Goal: Communication & Community: Share content

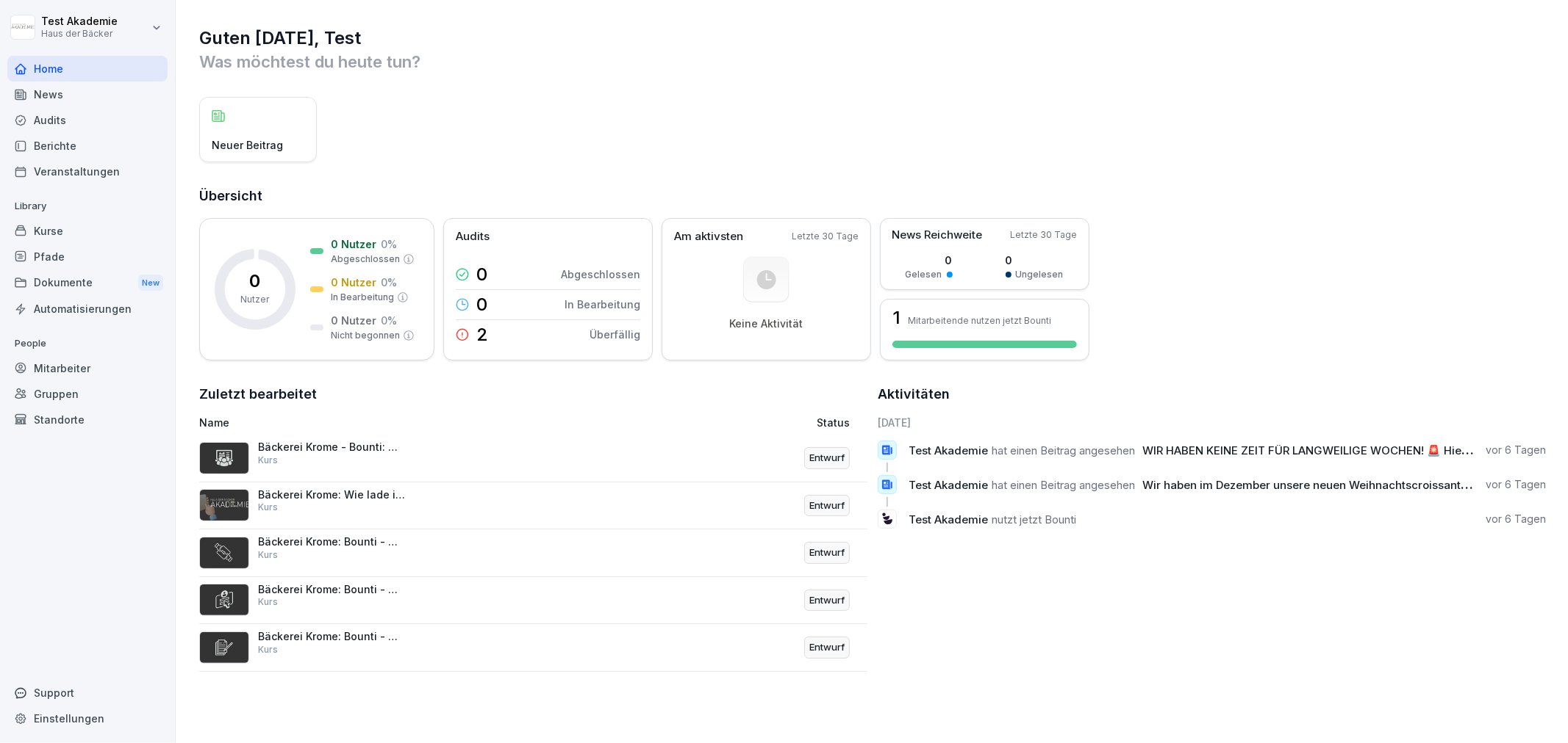
click at [133, 222] on div "Kurse" at bounding box center [88, 231] width 160 height 26
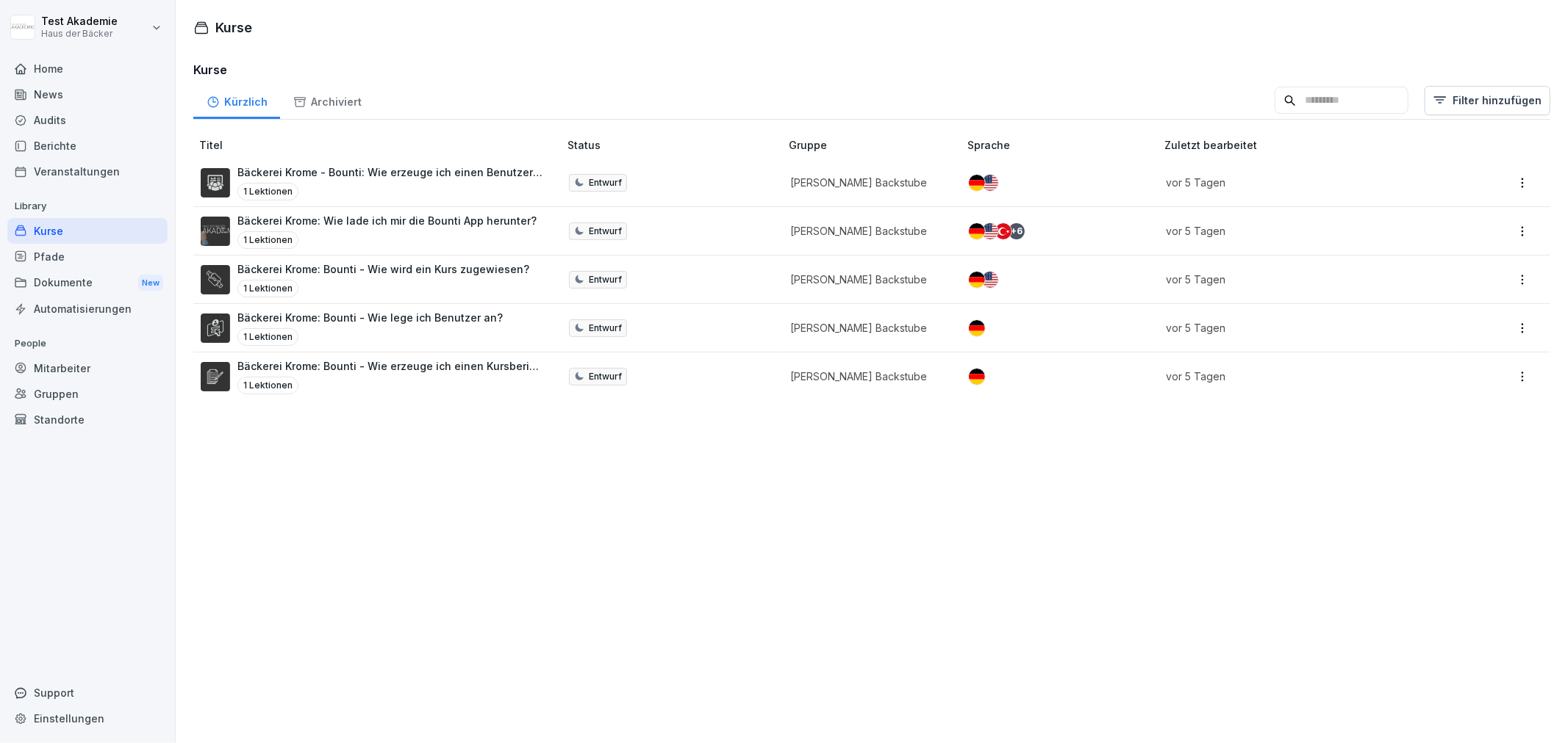
click at [108, 64] on div "Home" at bounding box center [88, 69] width 160 height 26
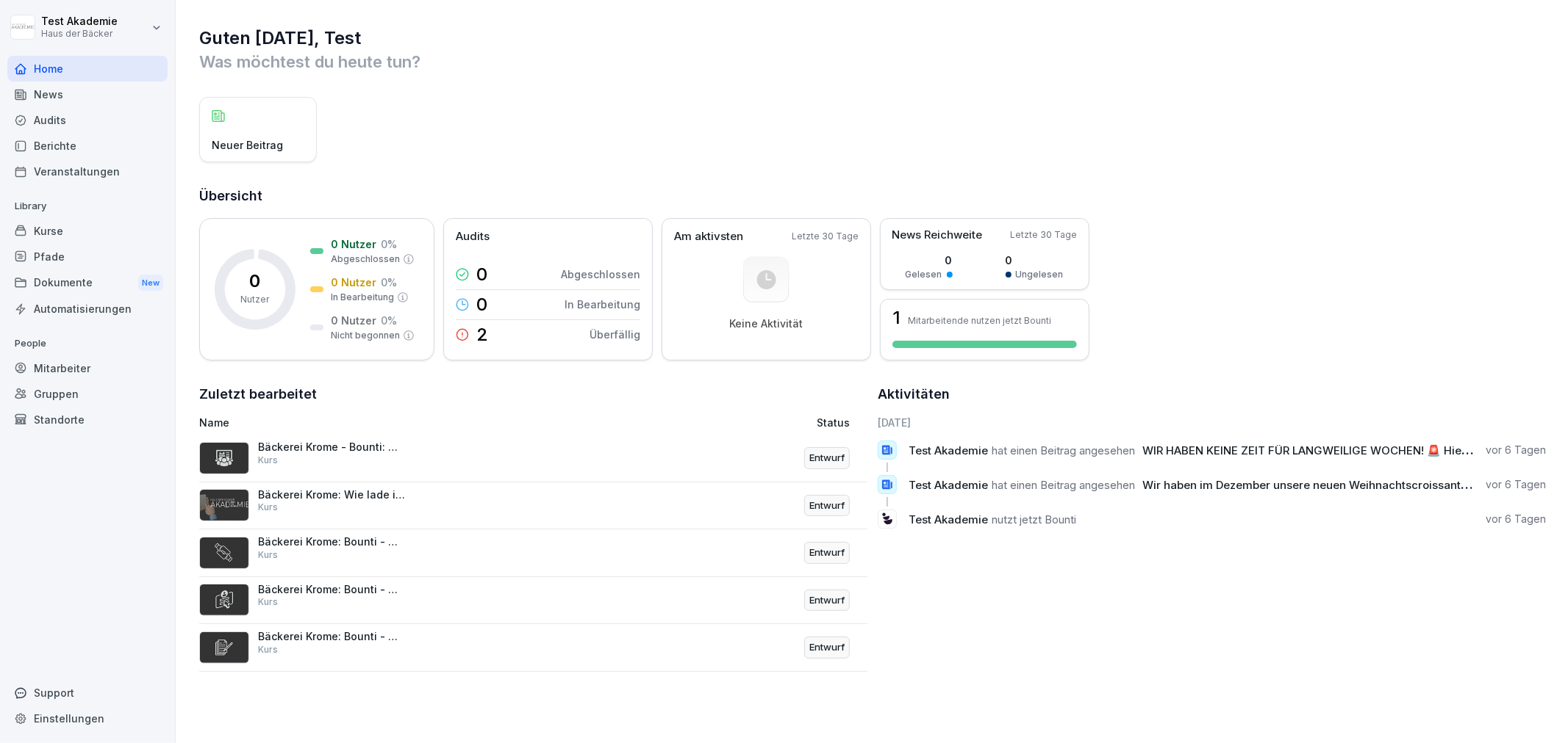
click at [104, 102] on div "News" at bounding box center [88, 94] width 160 height 26
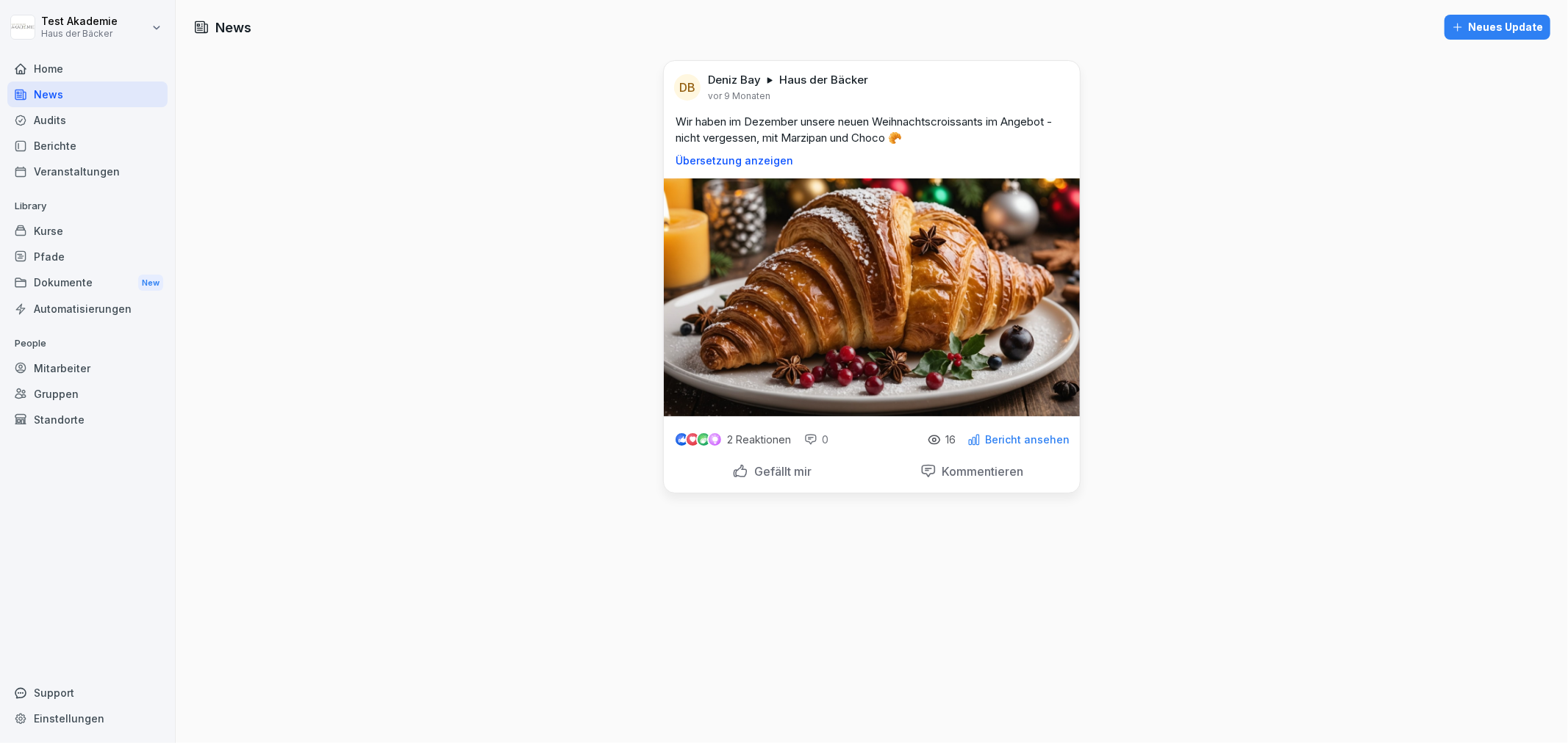
click at [97, 143] on div "Berichte" at bounding box center [88, 146] width 160 height 26
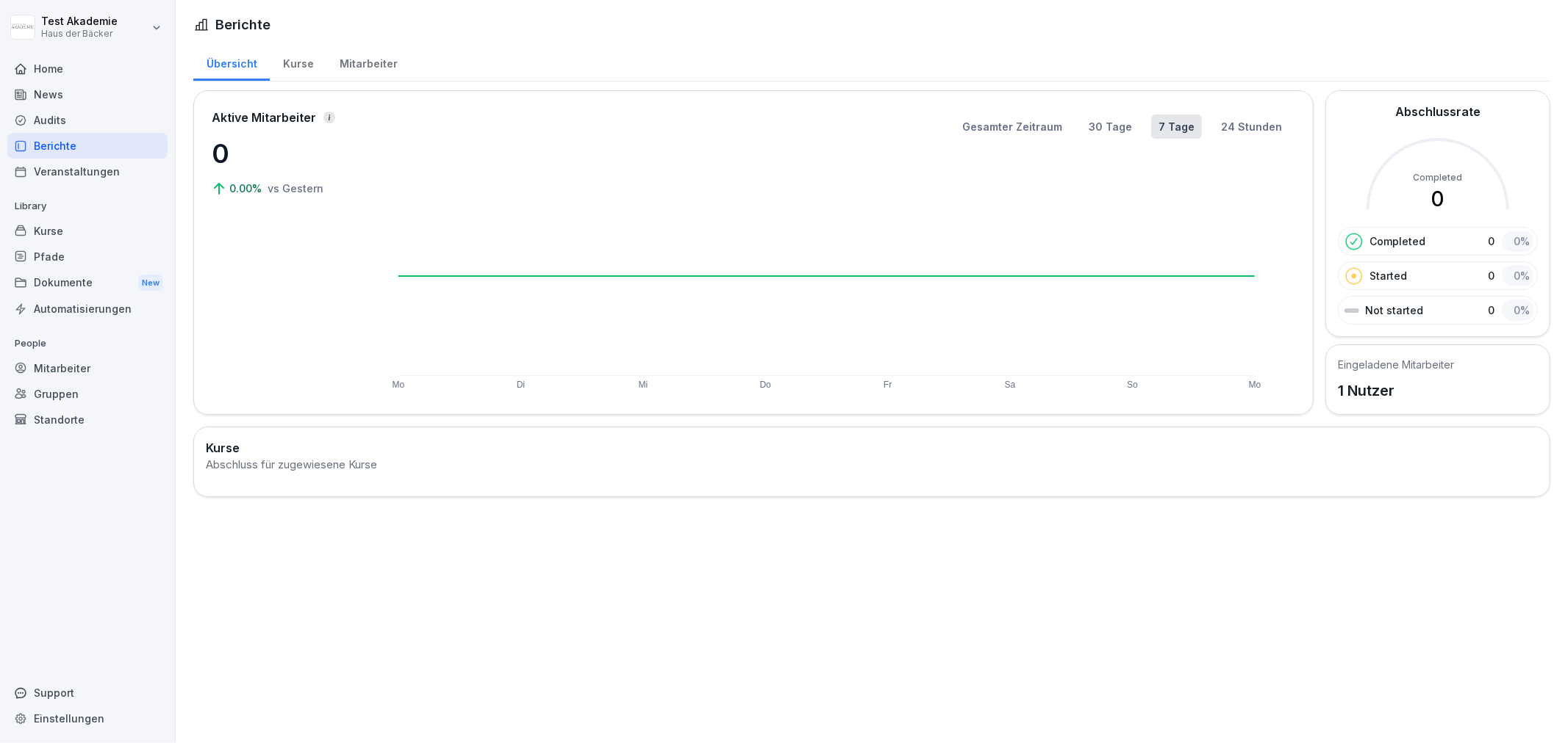
click at [290, 74] on div "Kurse" at bounding box center [298, 62] width 57 height 37
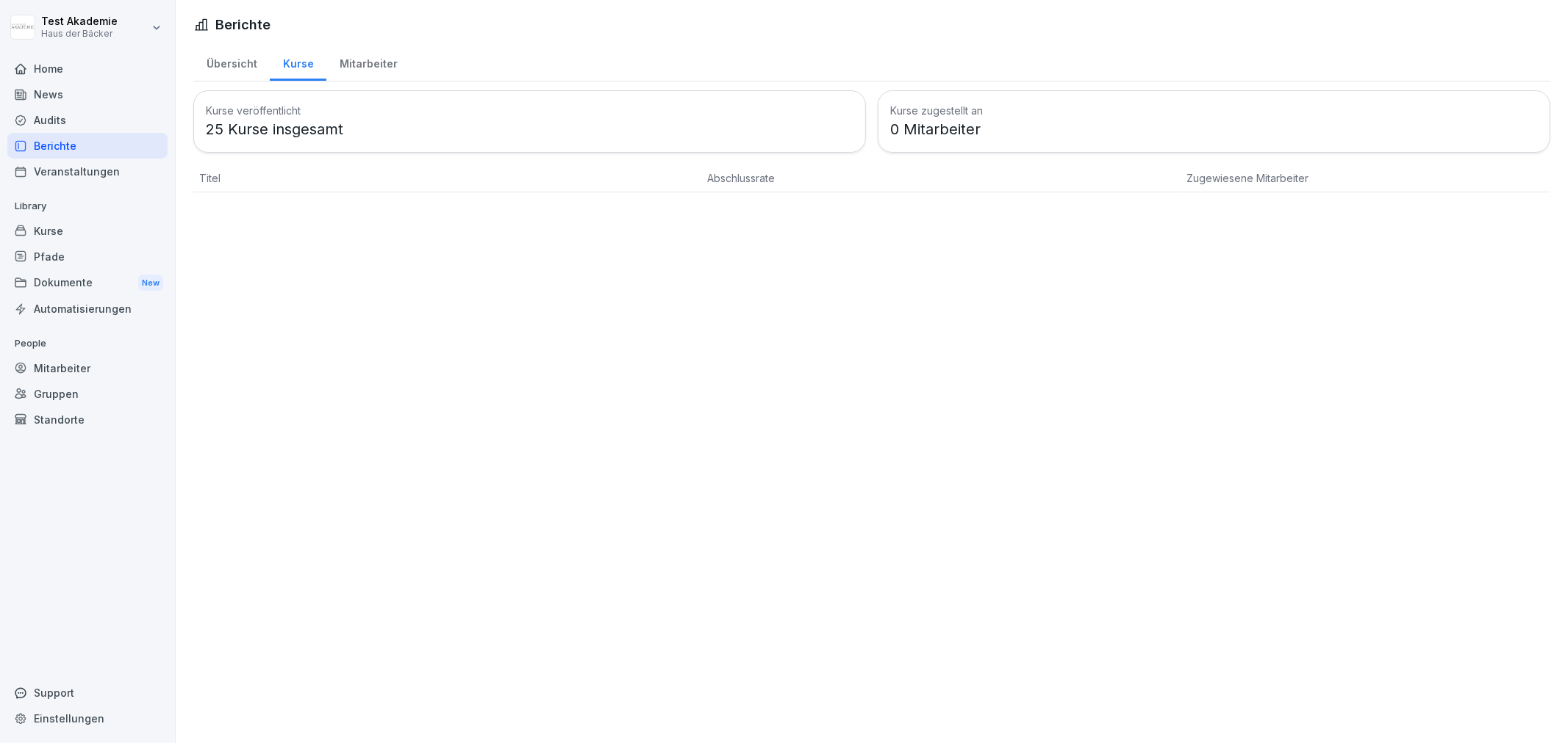
click at [386, 62] on div "Mitarbeiter" at bounding box center [368, 62] width 84 height 37
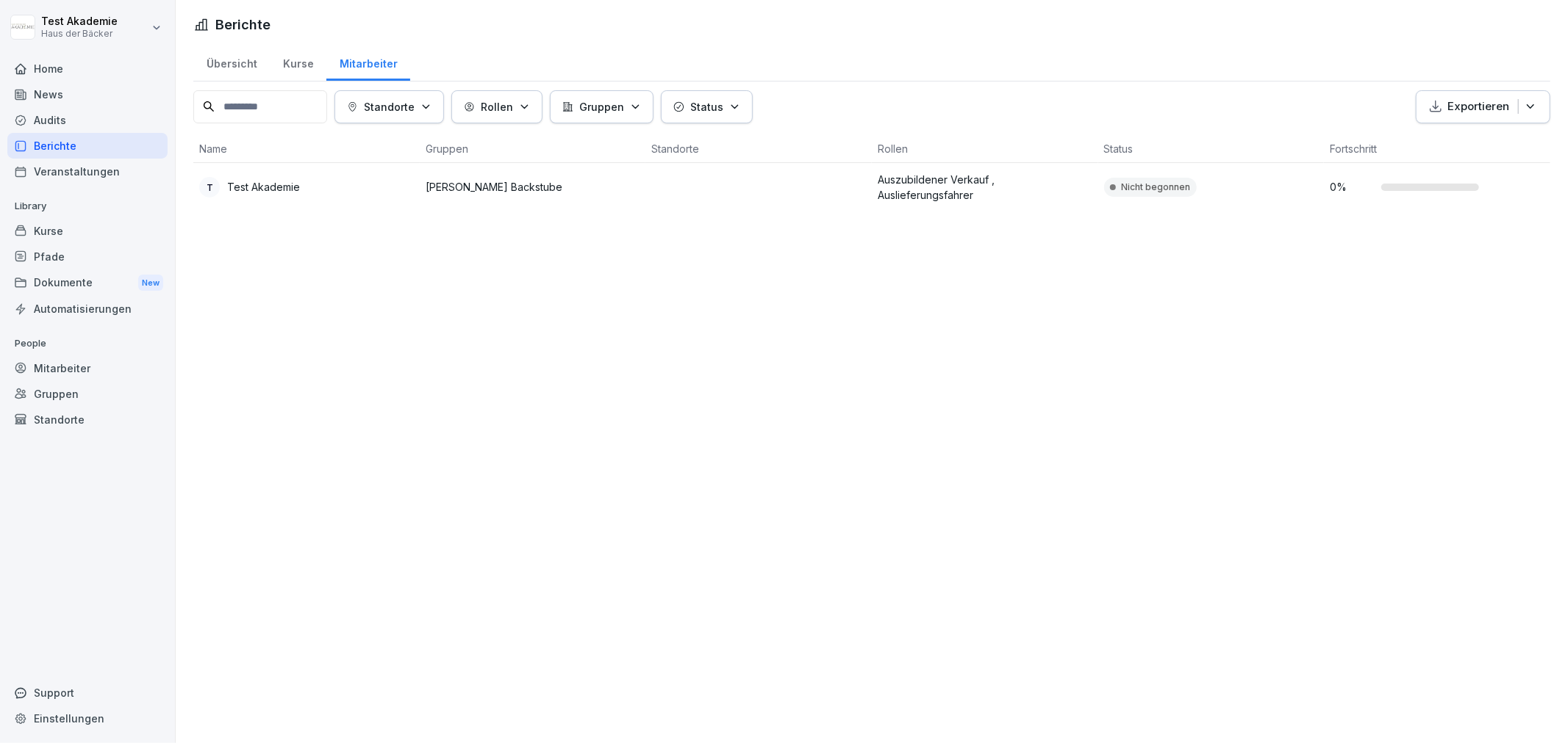
click at [299, 71] on div "Kurse" at bounding box center [298, 62] width 57 height 37
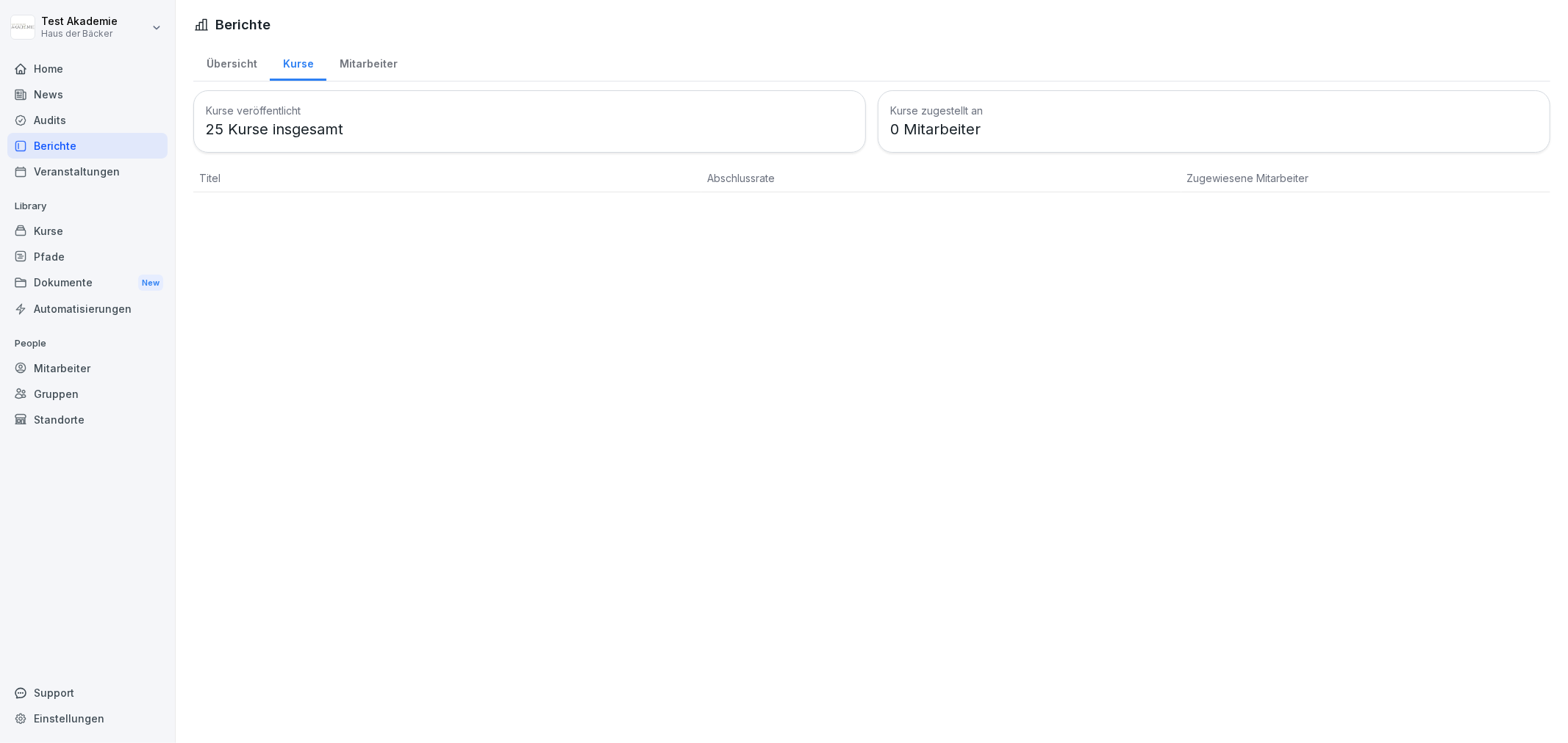
click at [394, 76] on div "Mitarbeiter" at bounding box center [368, 62] width 84 height 37
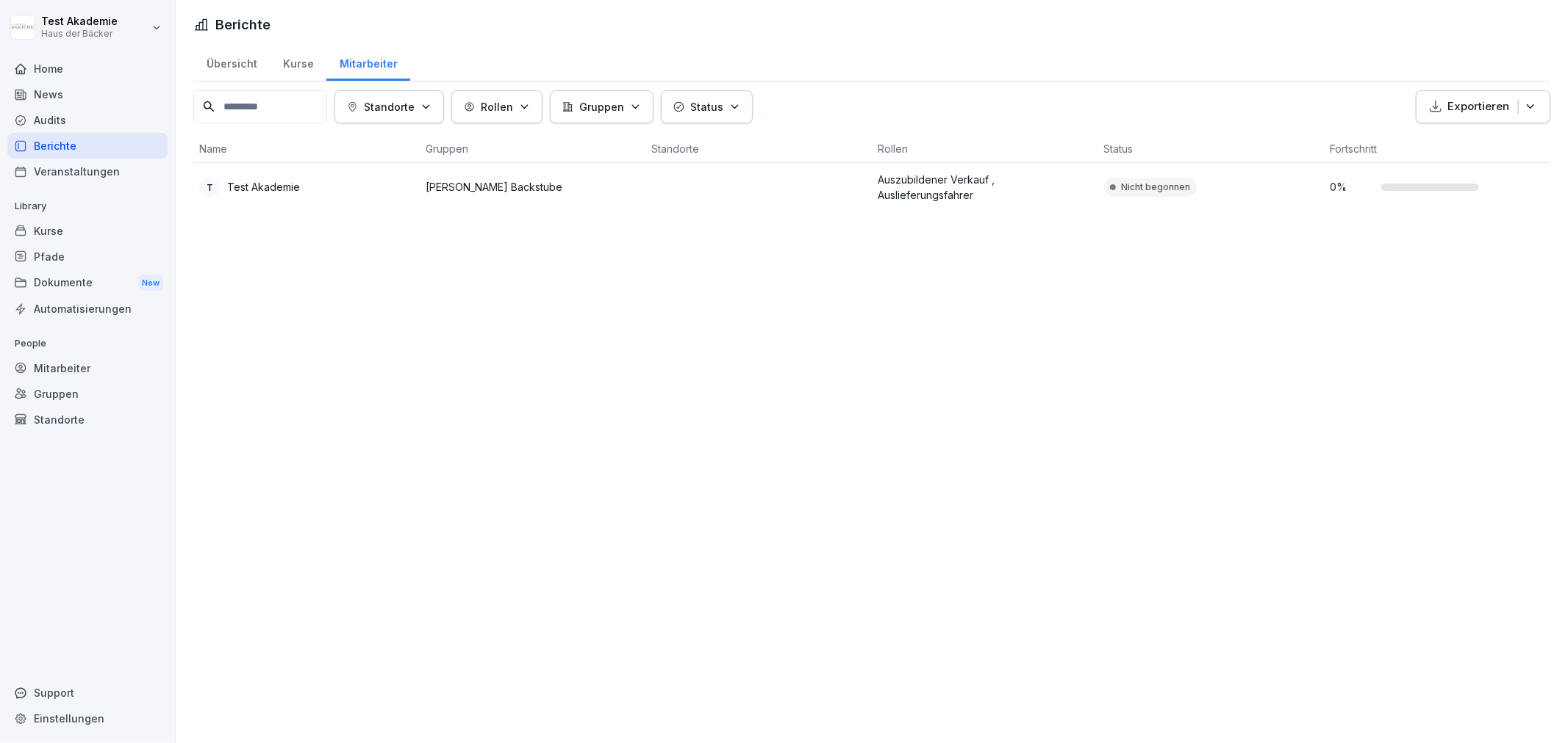
click at [78, 71] on div "Home" at bounding box center [88, 69] width 160 height 26
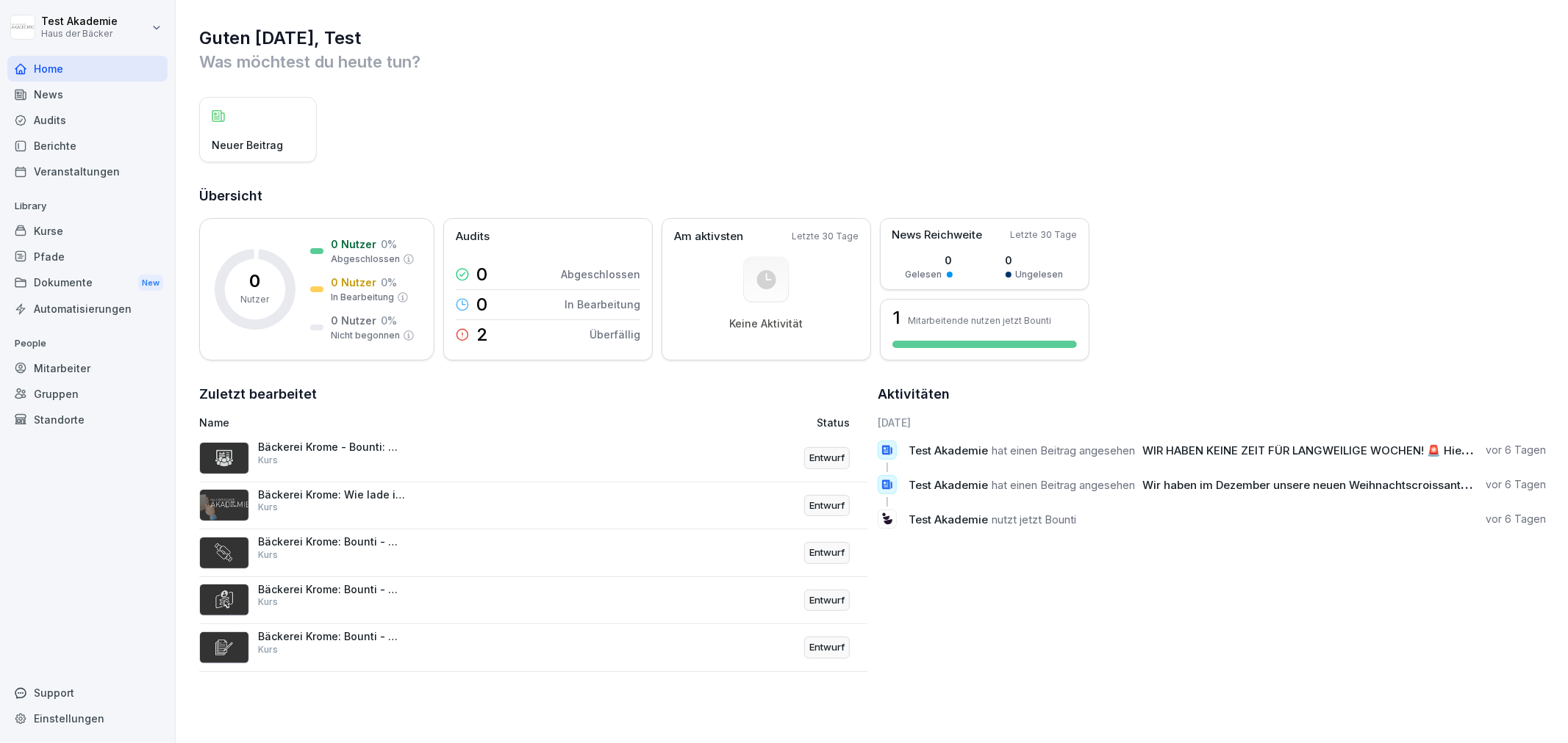
click at [71, 227] on div "Kurse" at bounding box center [88, 231] width 160 height 26
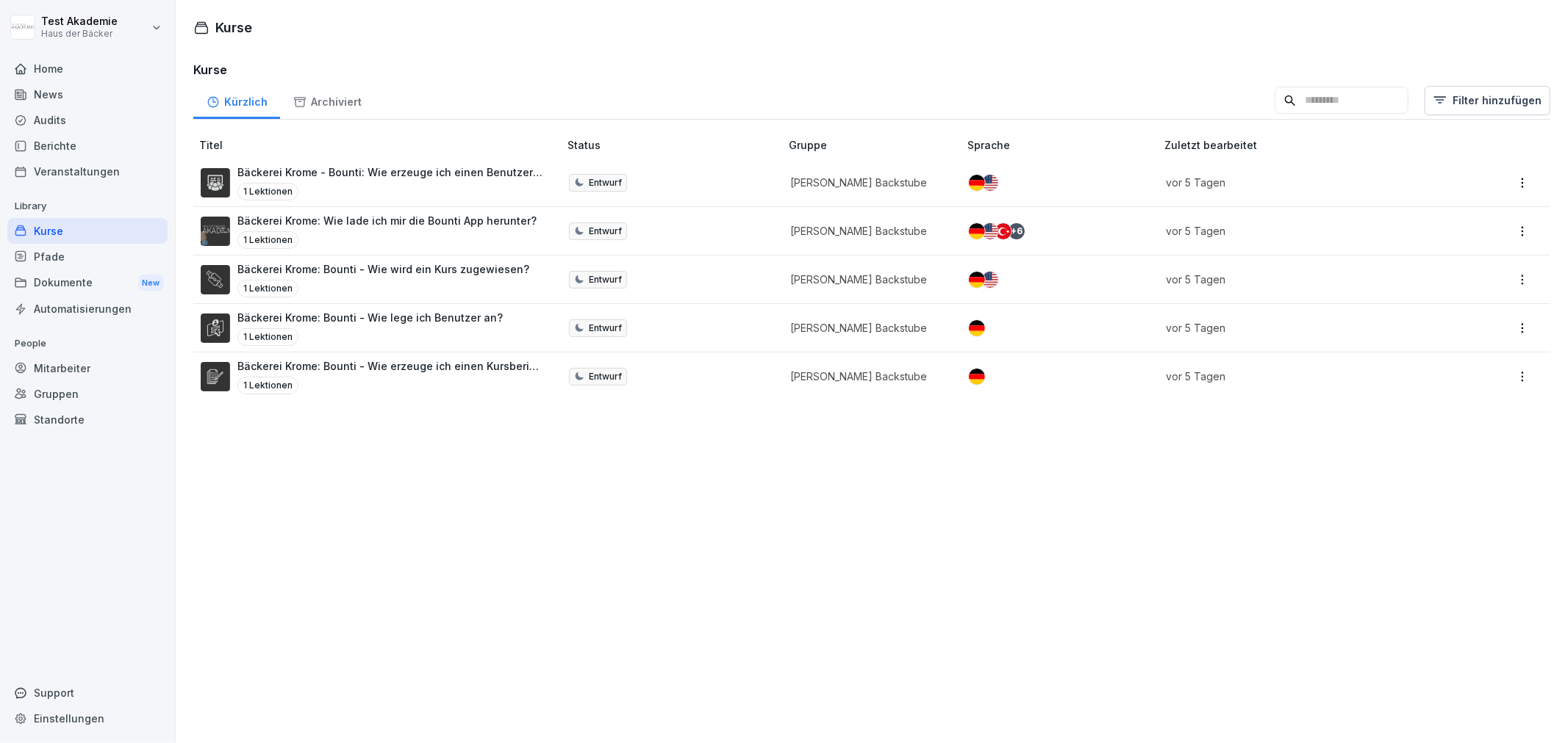
click at [737, 224] on td "Entwurf" at bounding box center [673, 231] width 222 height 48
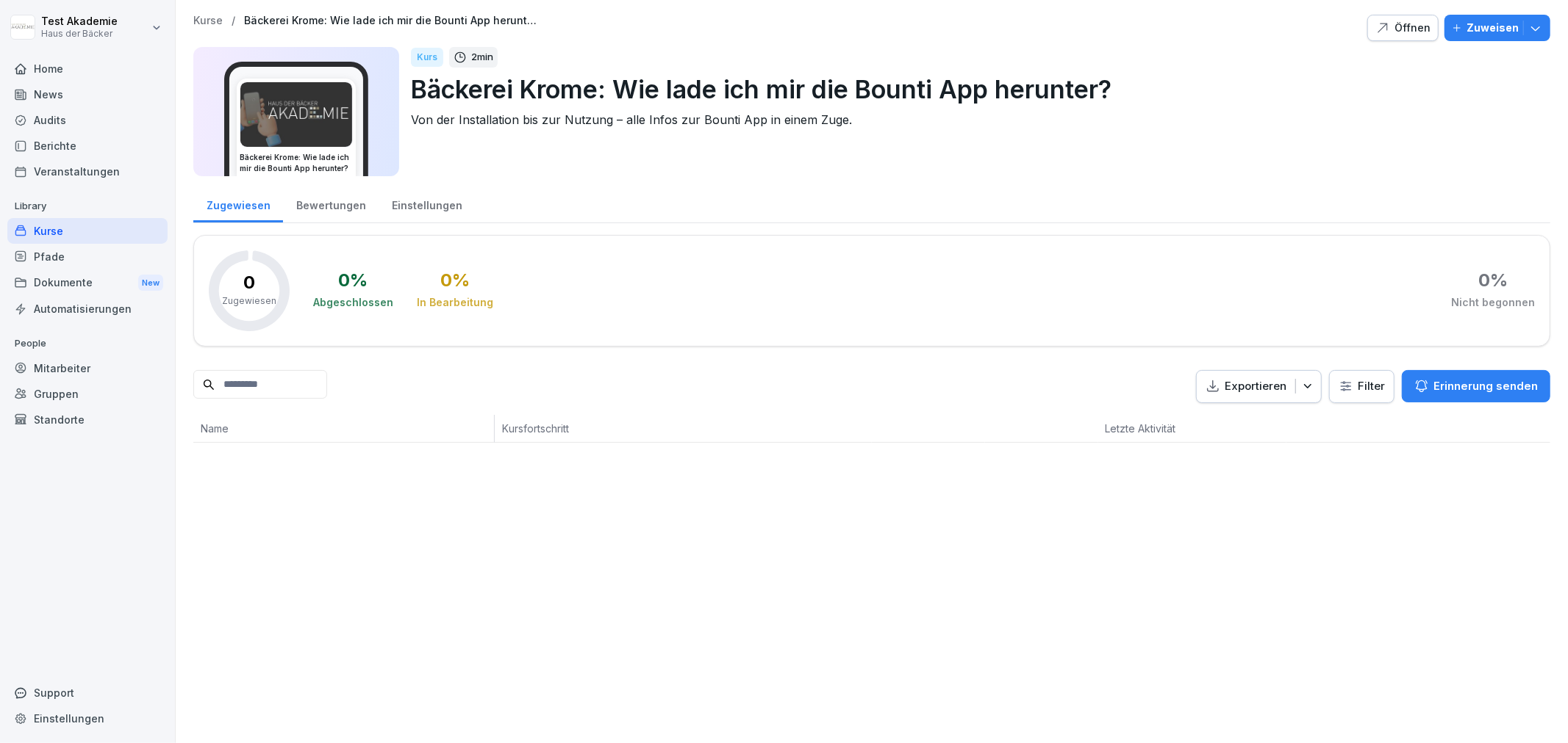
click at [1376, 22] on icon "button" at bounding box center [1382, 28] width 15 height 15
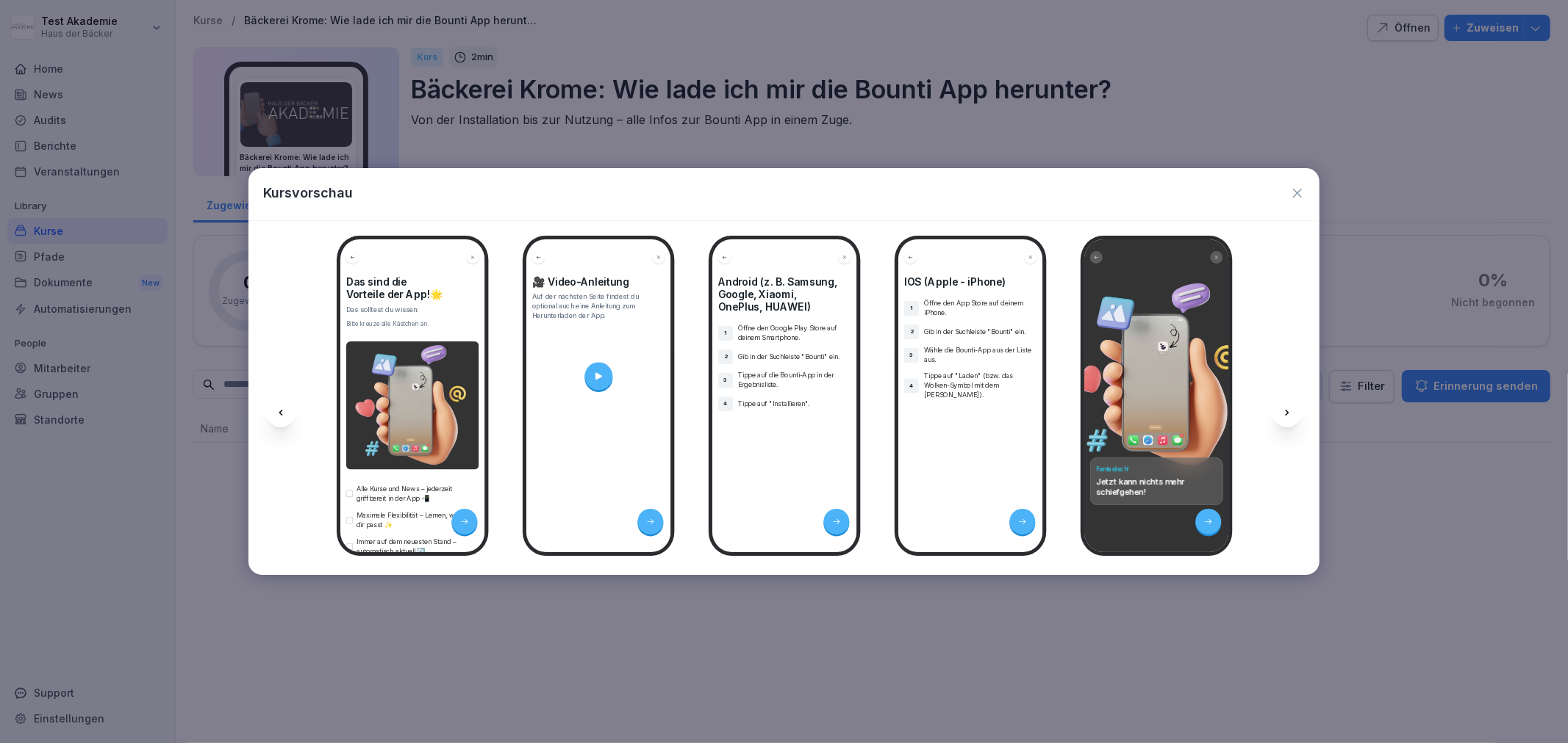
click at [1292, 196] on icon "button" at bounding box center [1297, 193] width 15 height 15
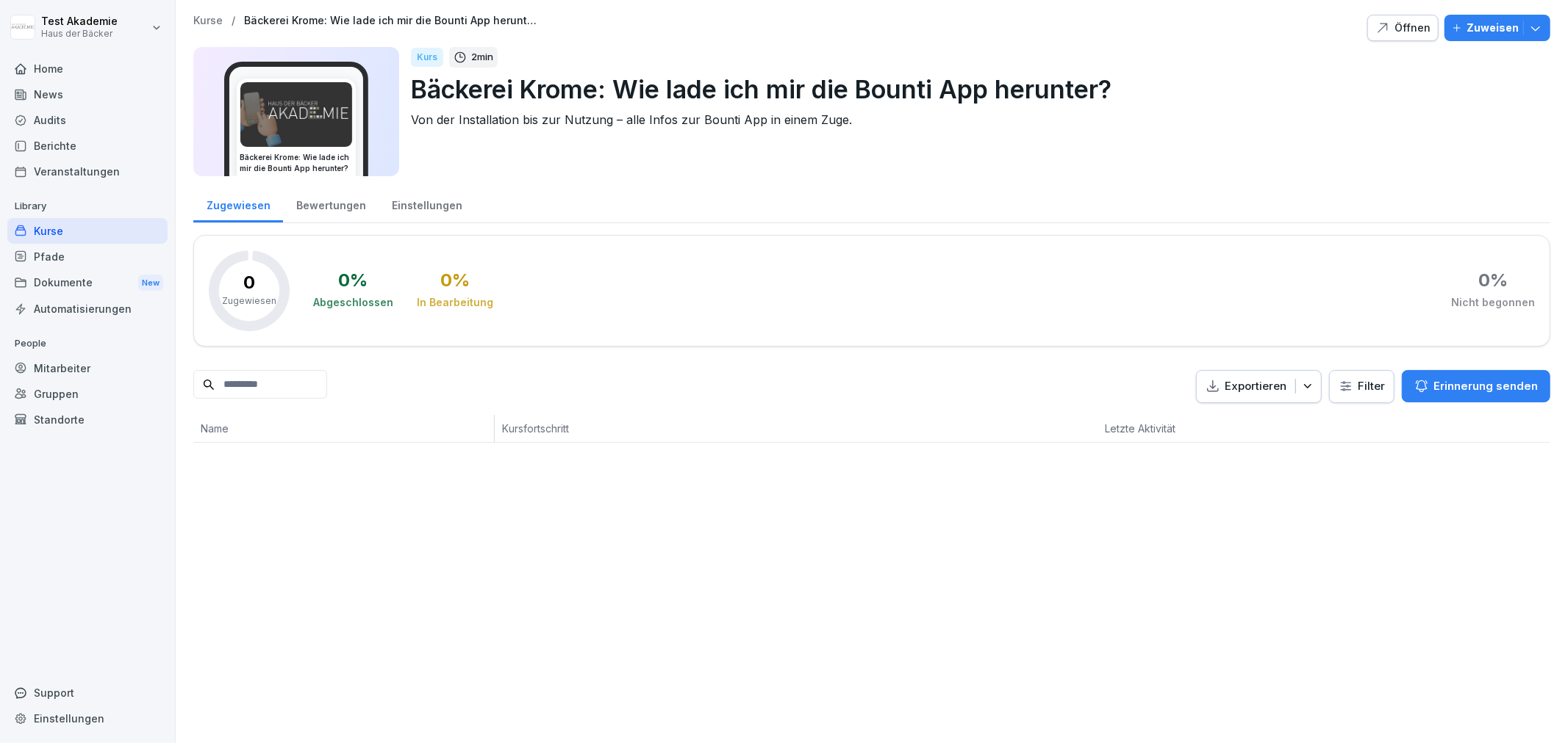
click at [54, 57] on div "Home" at bounding box center [88, 69] width 160 height 26
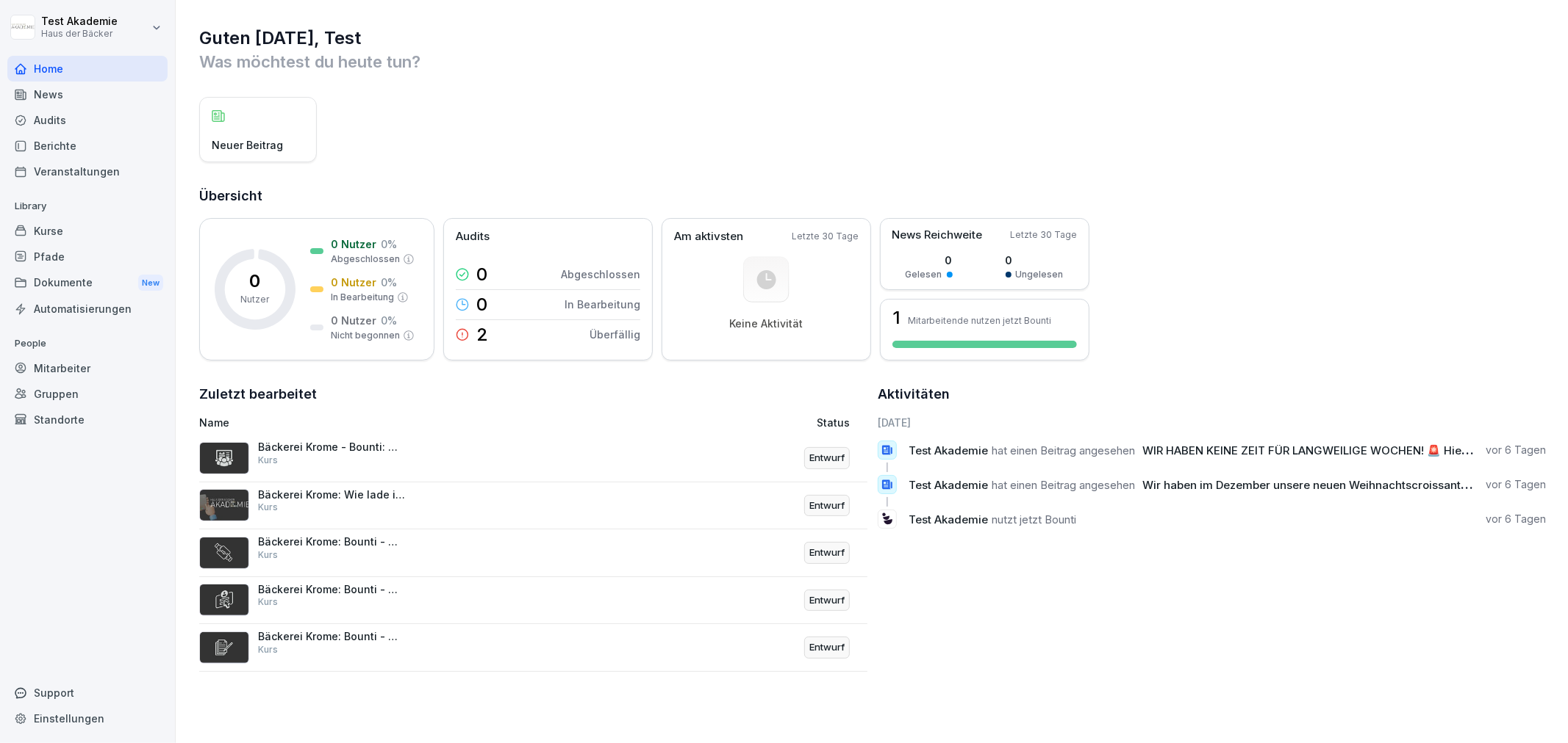
click at [90, 238] on div "Kurse" at bounding box center [88, 231] width 160 height 26
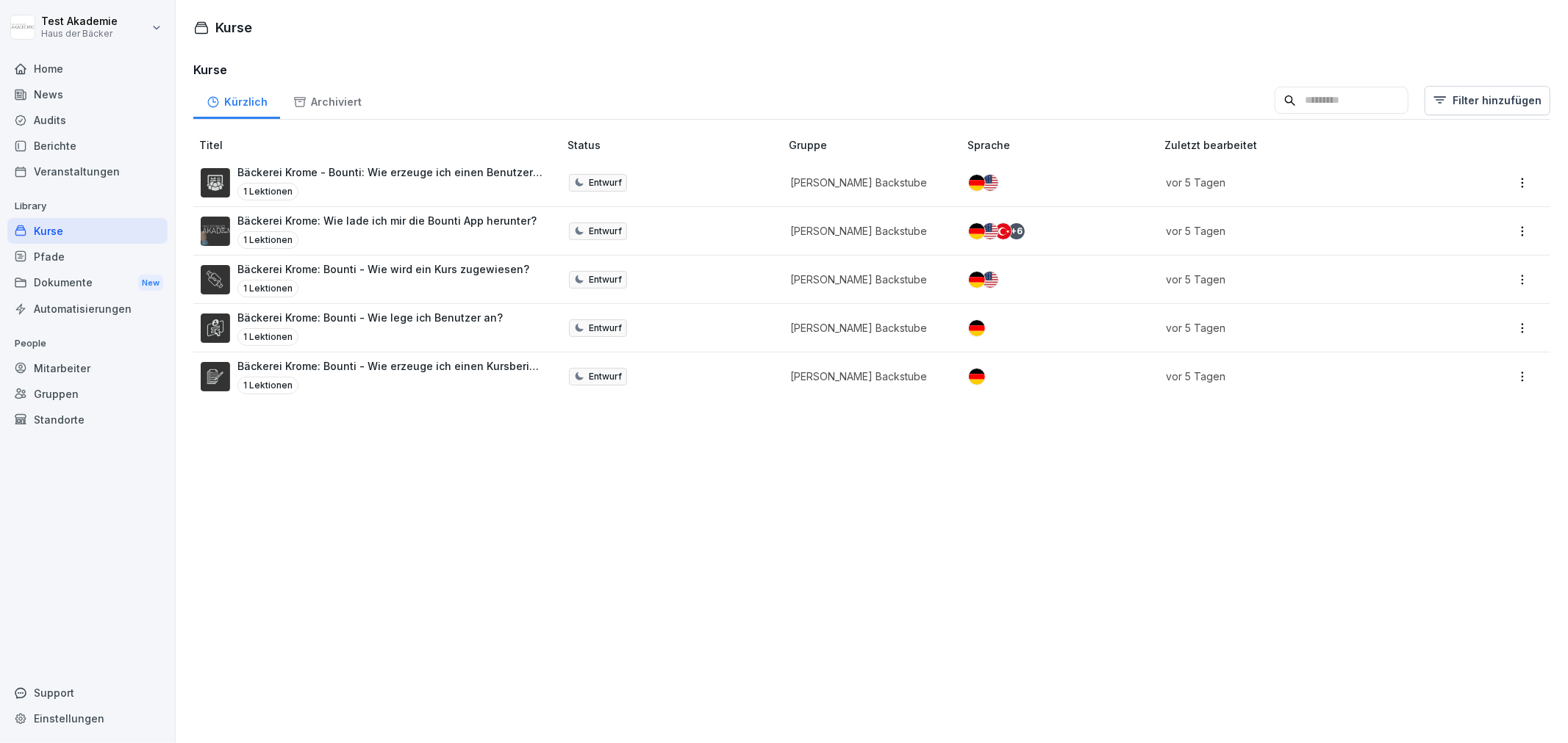
click at [50, 91] on div "News" at bounding box center [88, 94] width 160 height 26
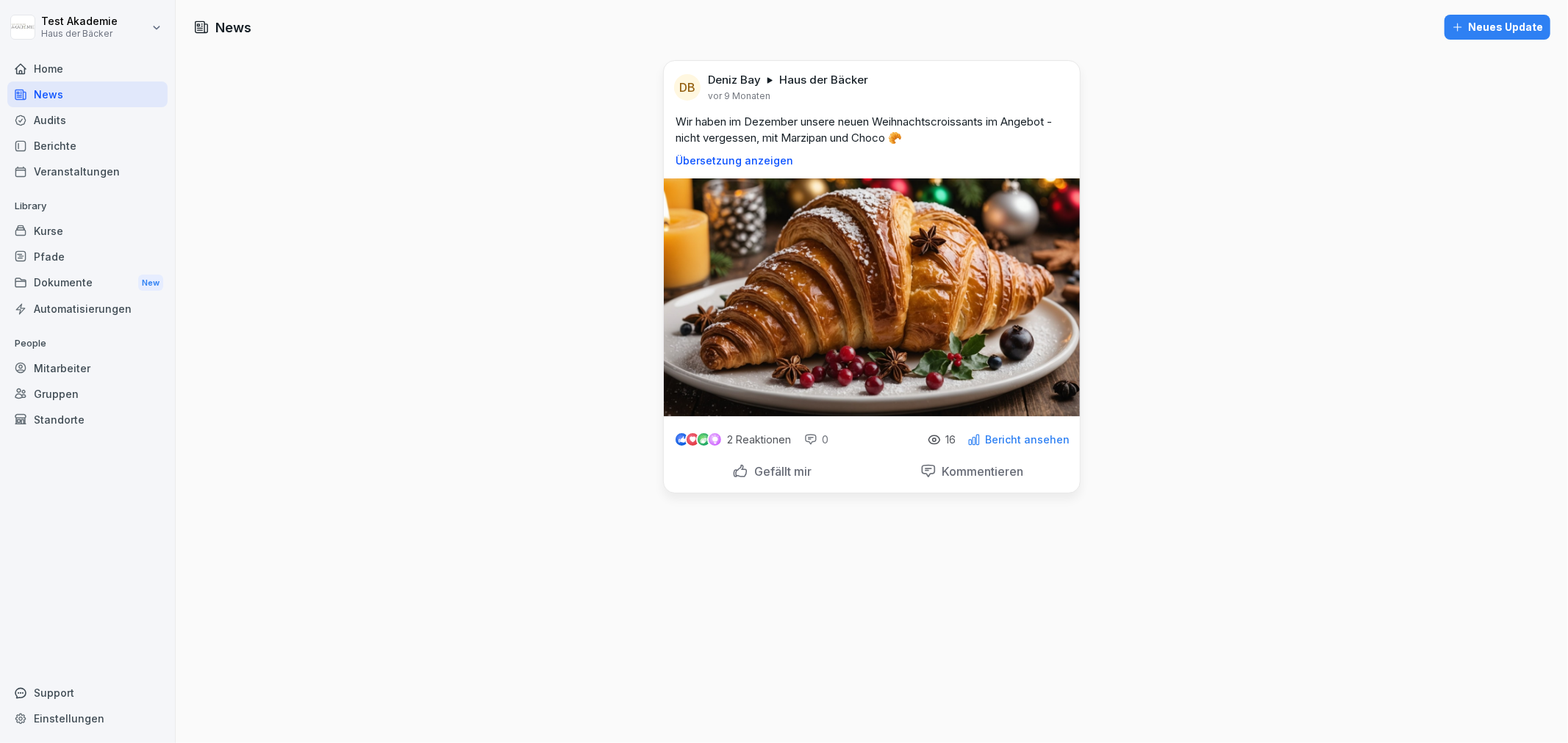
click at [1458, 23] on div "Neues Update" at bounding box center [1497, 26] width 91 height 16
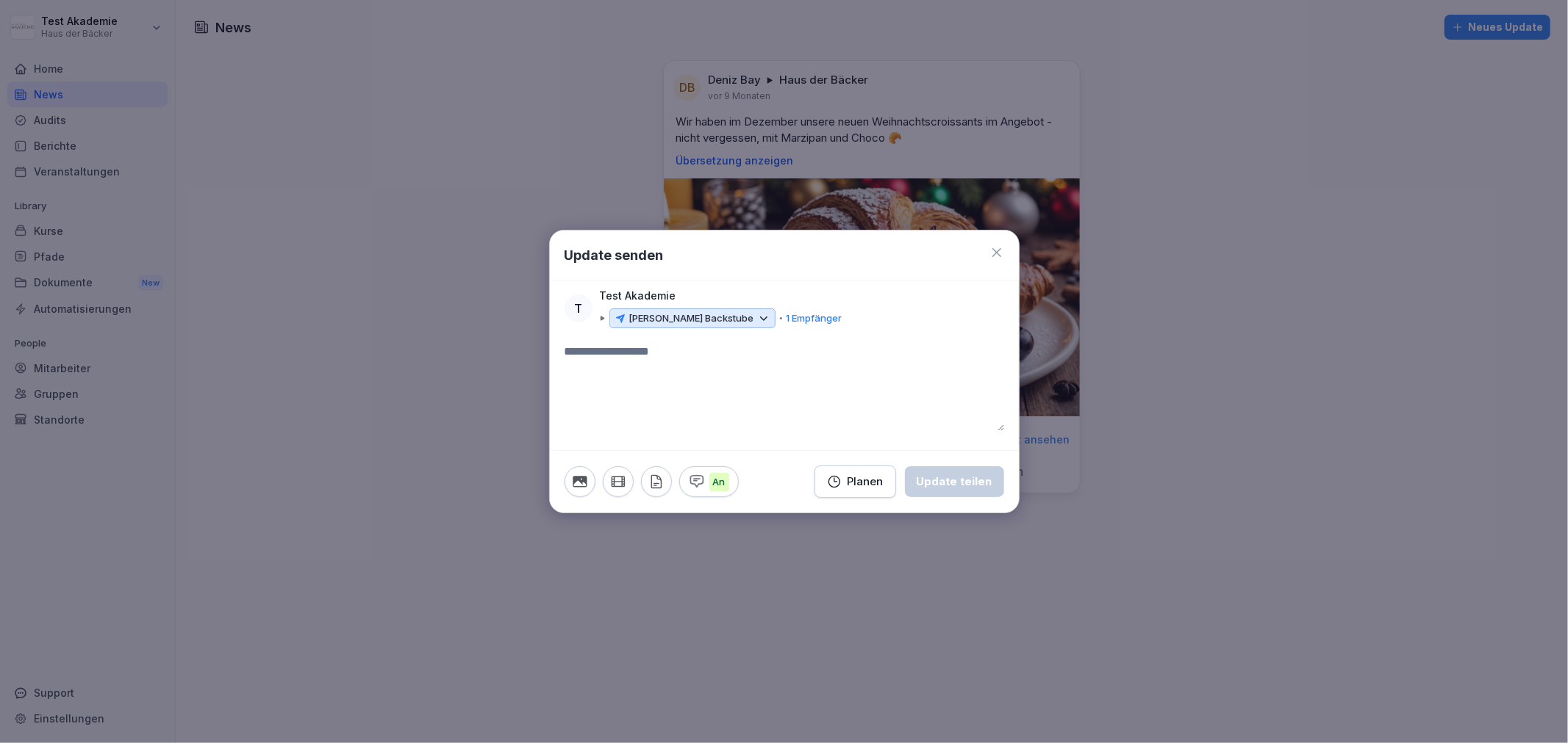
click at [715, 319] on p "[PERSON_NAME] Backstube" at bounding box center [692, 319] width 125 height 15
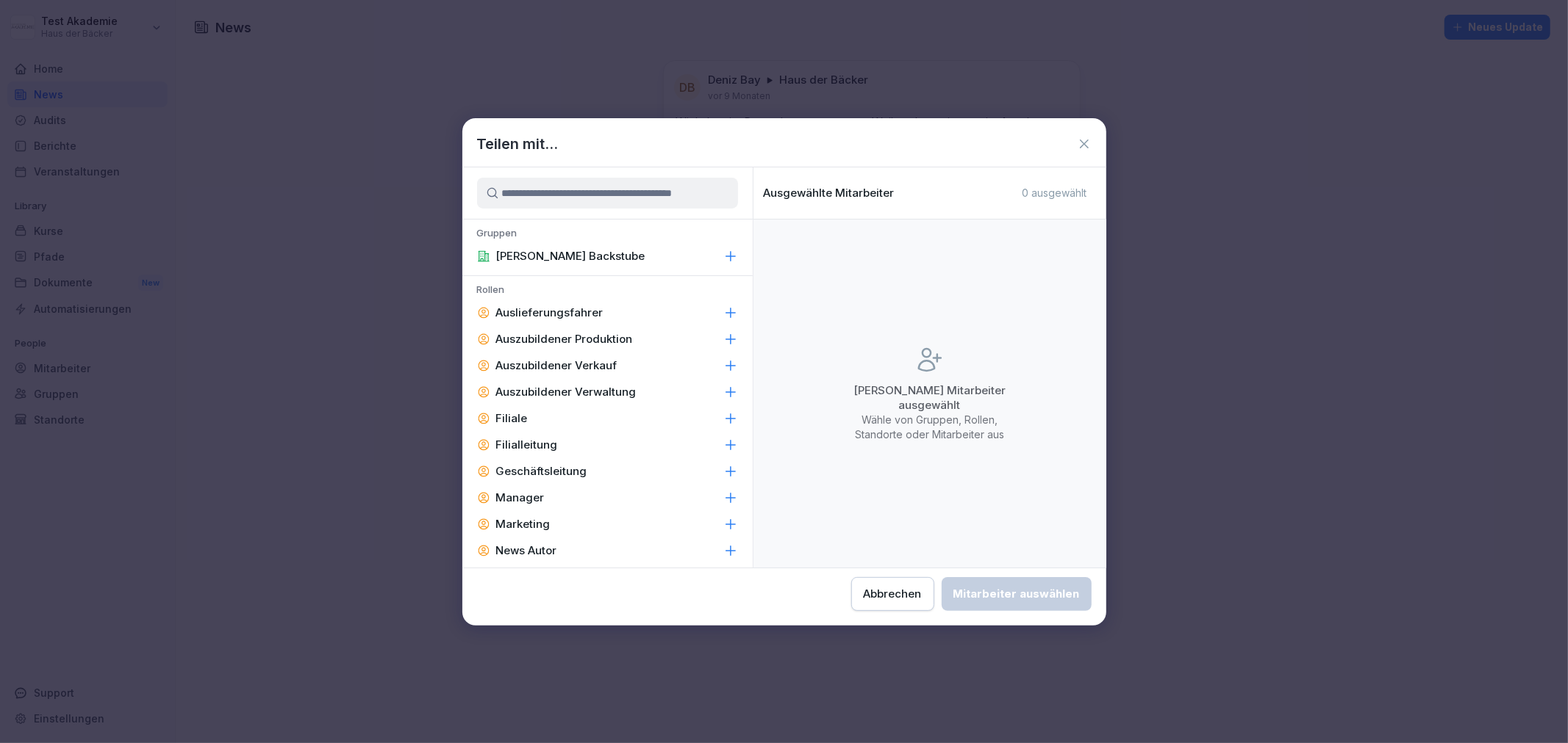
click at [591, 251] on p "[PERSON_NAME] Backstube" at bounding box center [571, 256] width 149 height 15
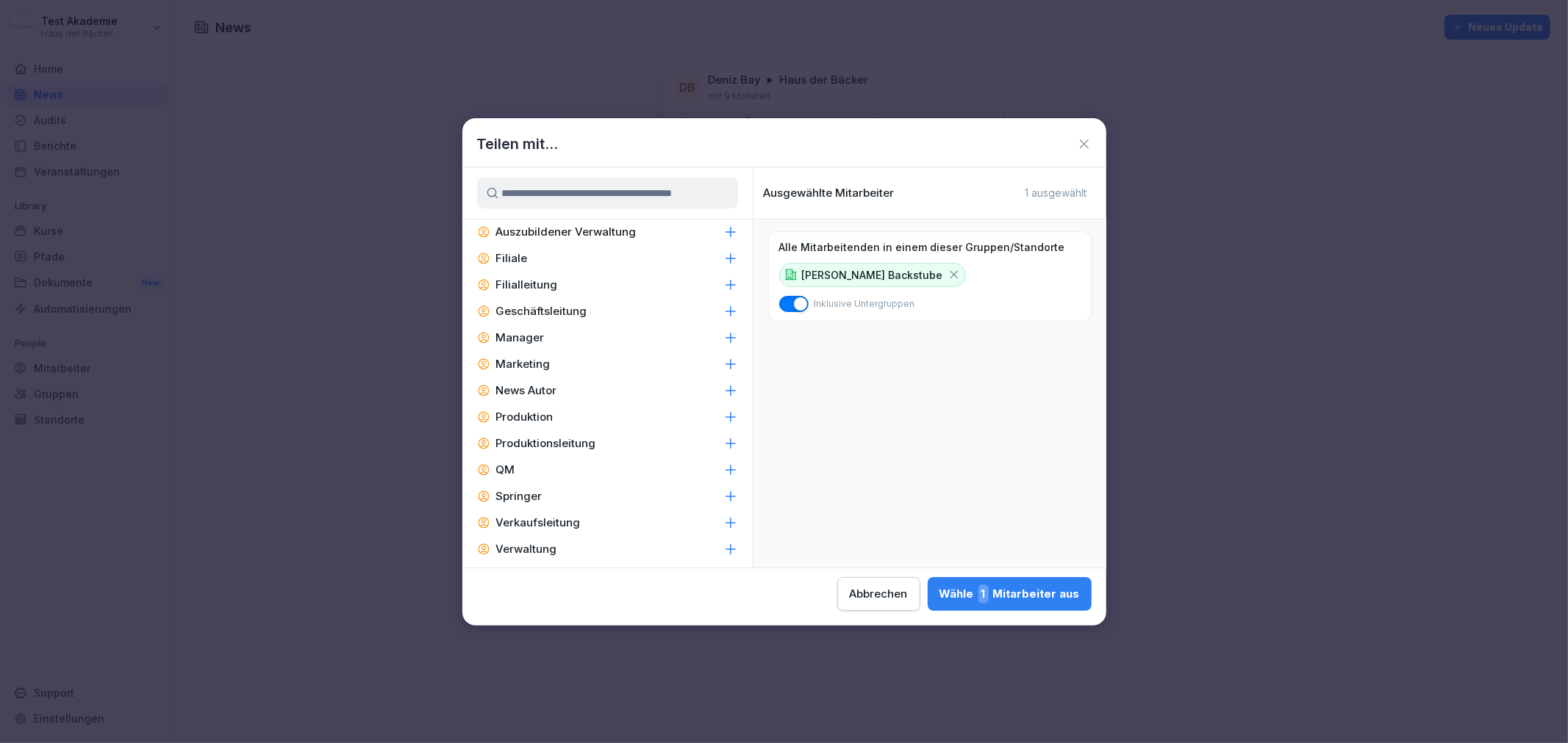
scroll to position [169, 0]
click at [616, 545] on div "Verwaltung" at bounding box center [607, 541] width 290 height 26
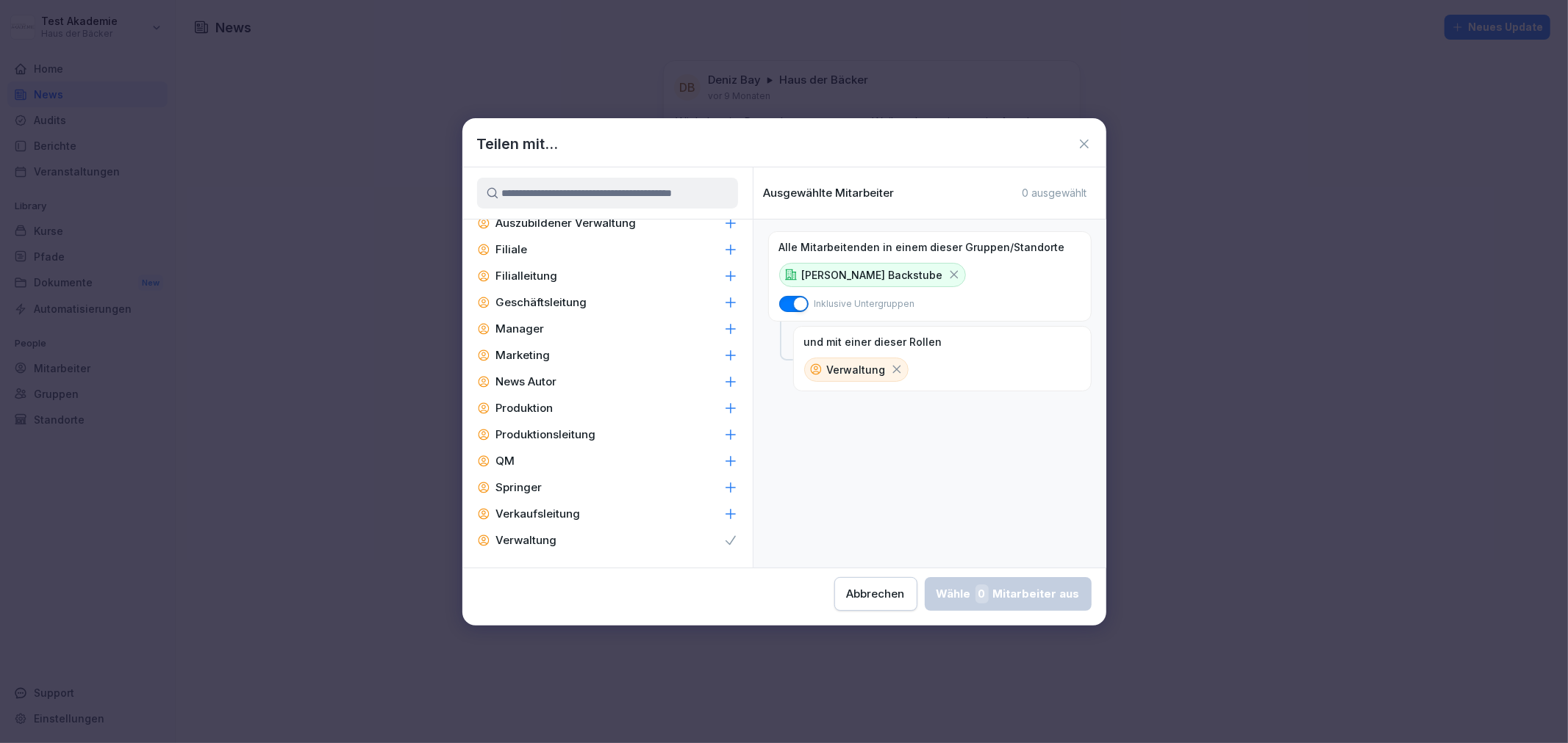
click at [723, 545] on icon at bounding box center [730, 541] width 15 height 15
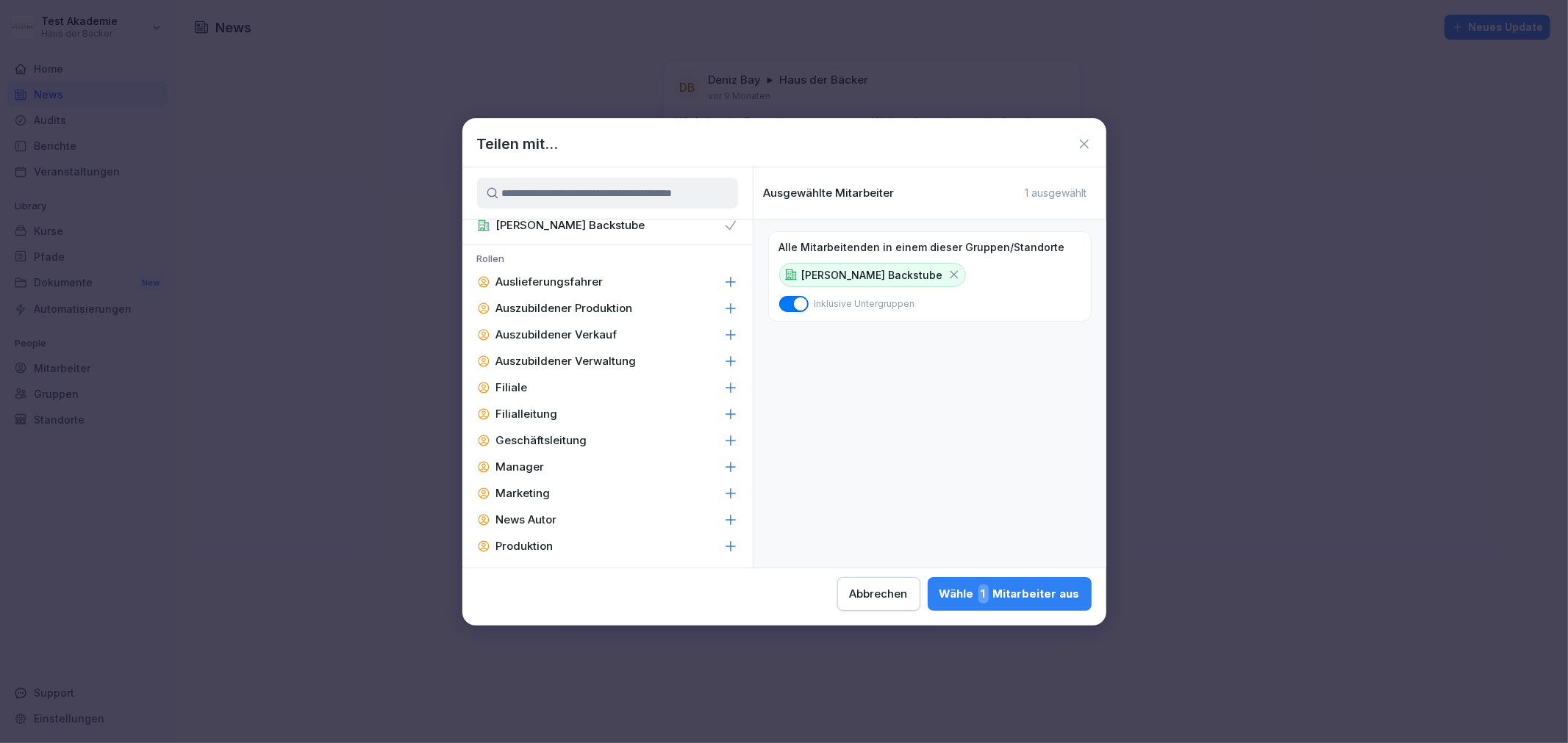
scroll to position [0, 0]
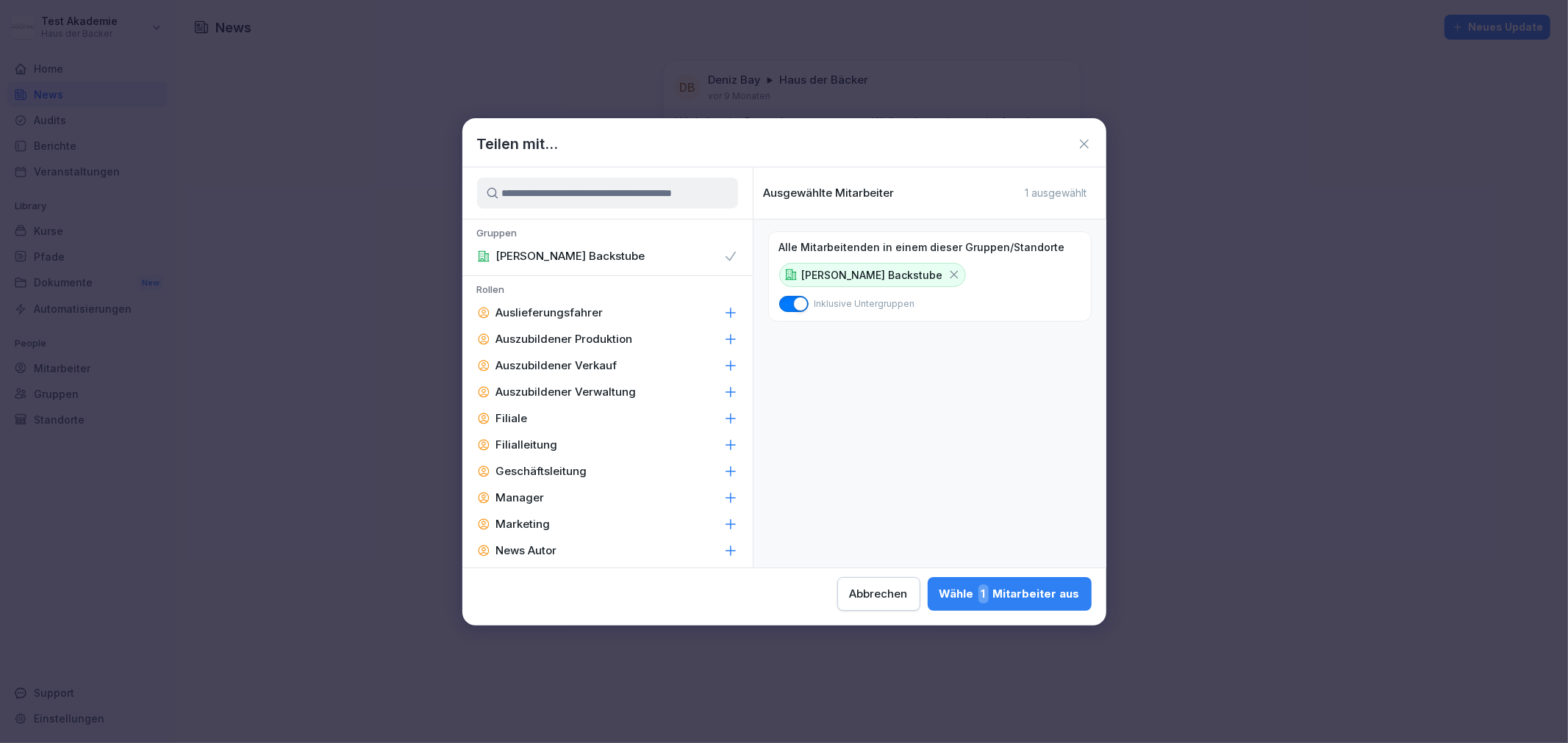
click at [680, 313] on div "Auslieferungsfahrer" at bounding box center [607, 312] width 290 height 26
click at [1061, 599] on div "Wähle 1 Mitarbeiter aus" at bounding box center [1009, 594] width 141 height 19
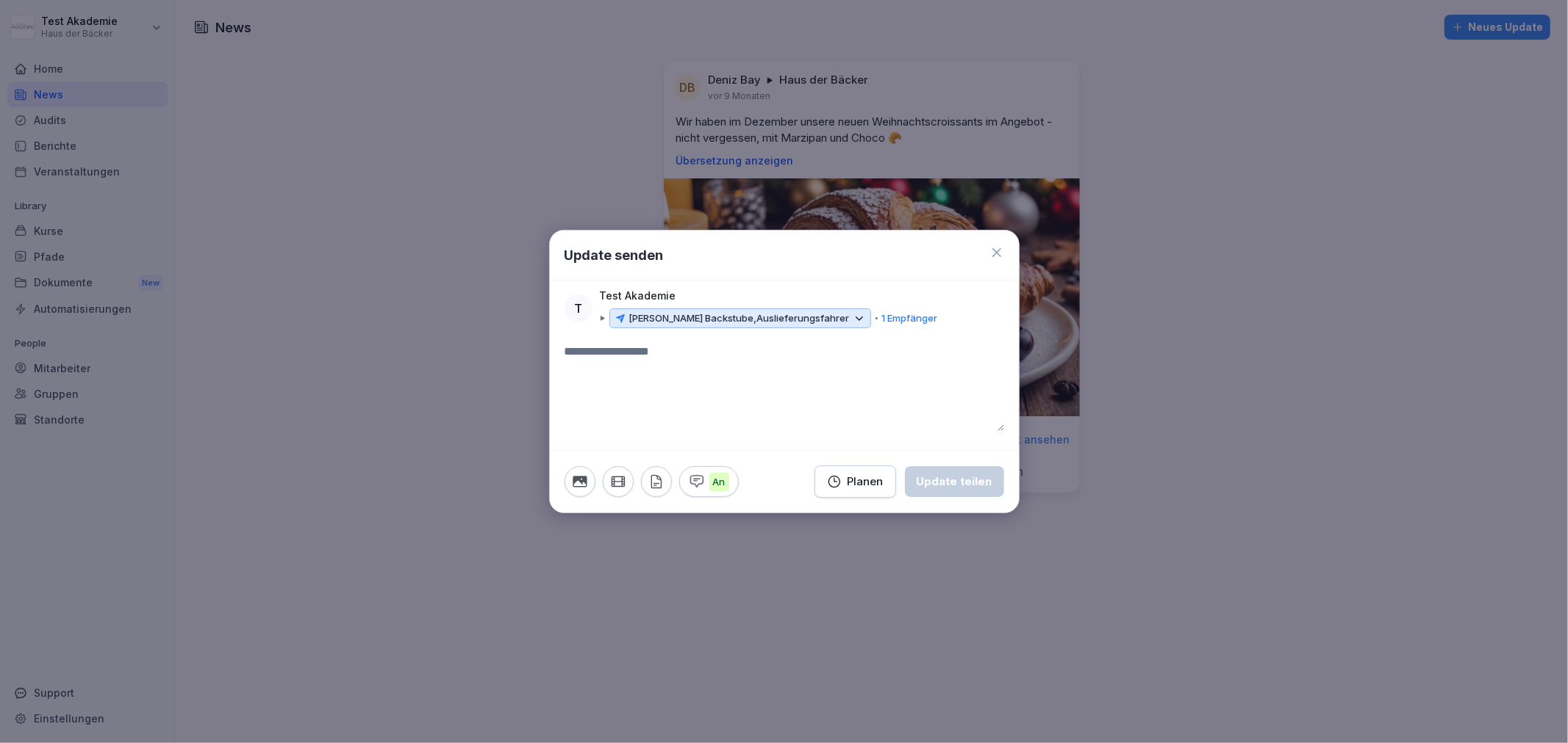
click at [786, 370] on textarea at bounding box center [784, 387] width 439 height 89
type textarea "****"
click at [590, 478] on button "button" at bounding box center [579, 481] width 31 height 31
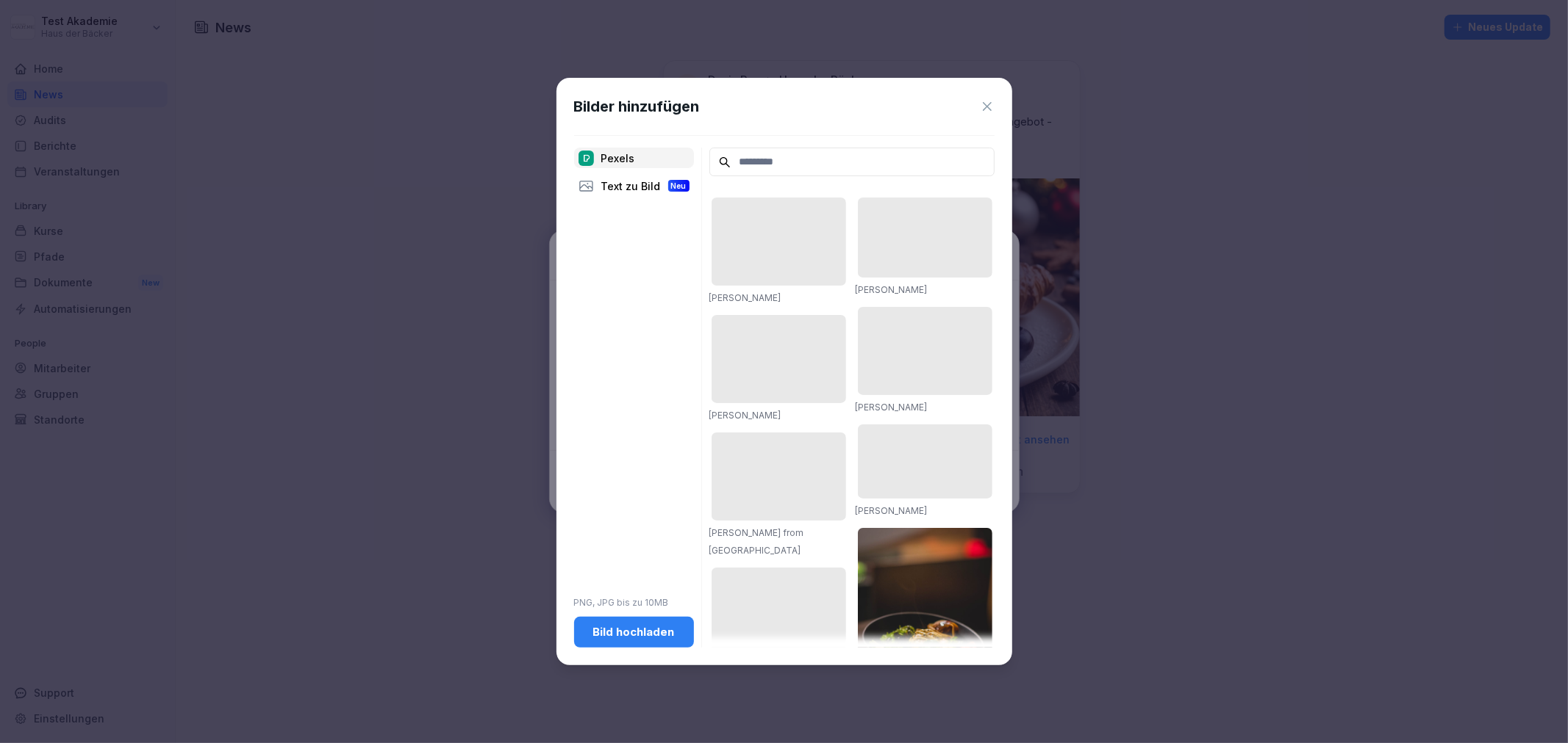
click at [730, 155] on input at bounding box center [852, 161] width 285 height 29
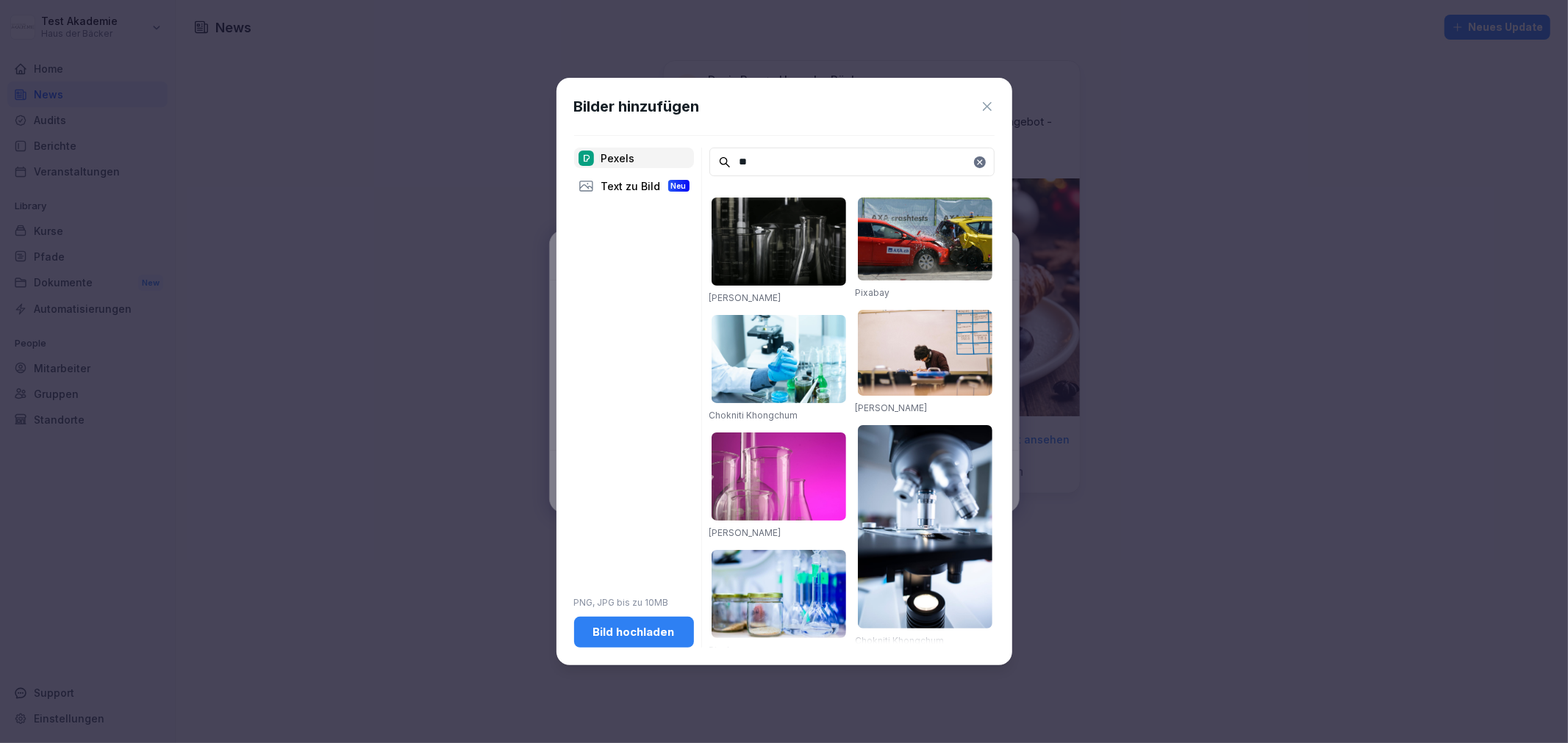
type input "*"
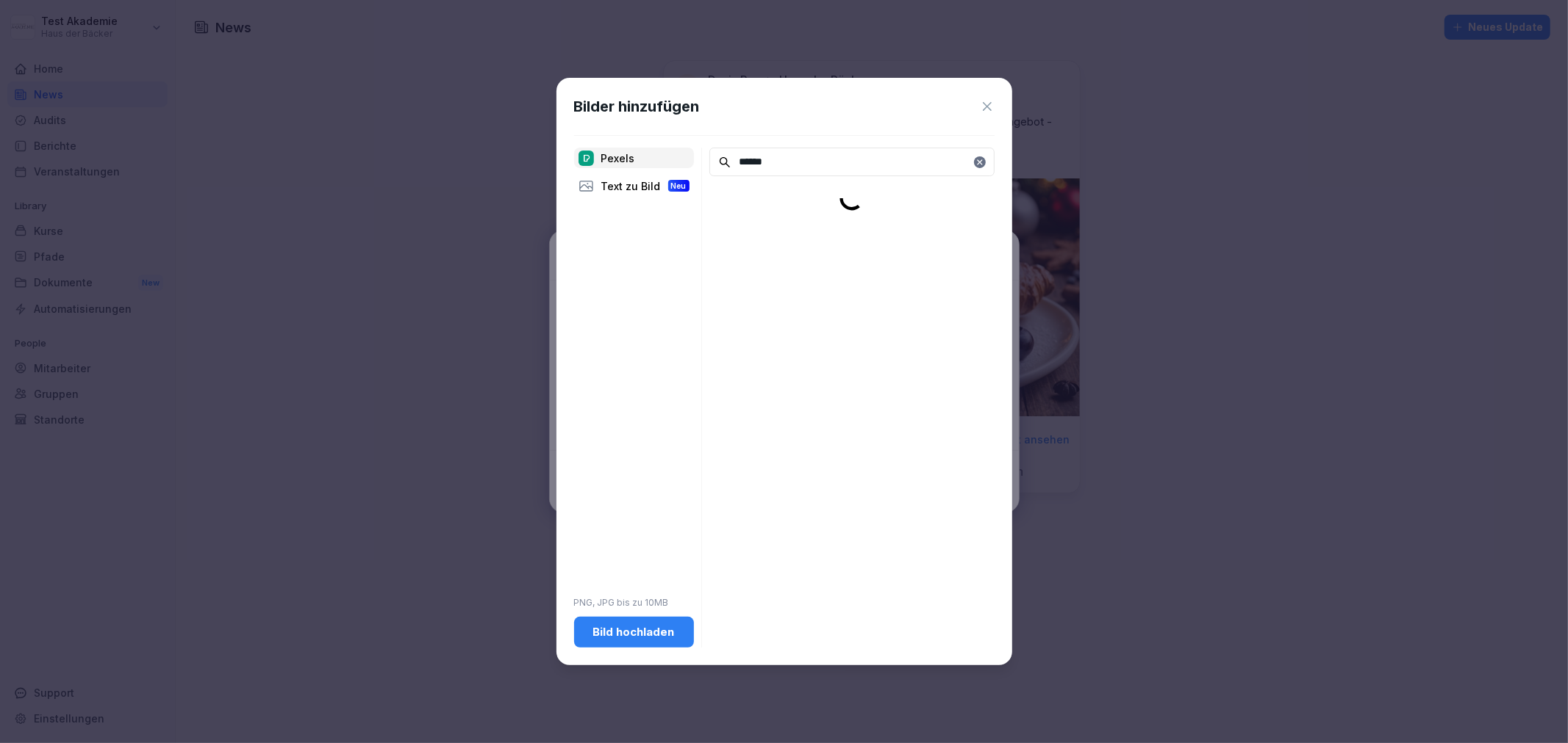
type input "******"
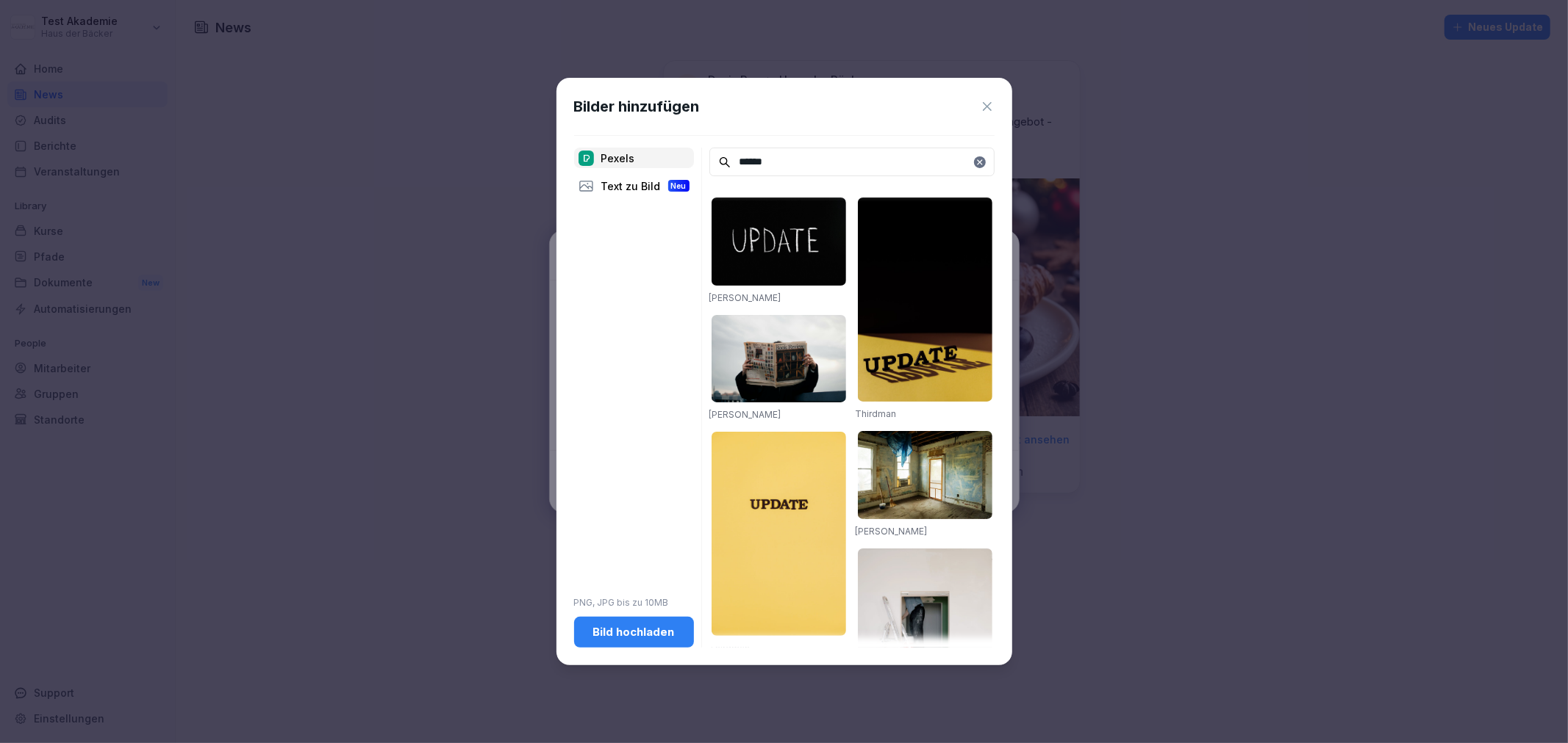
click at [786, 255] on img at bounding box center [779, 241] width 134 height 89
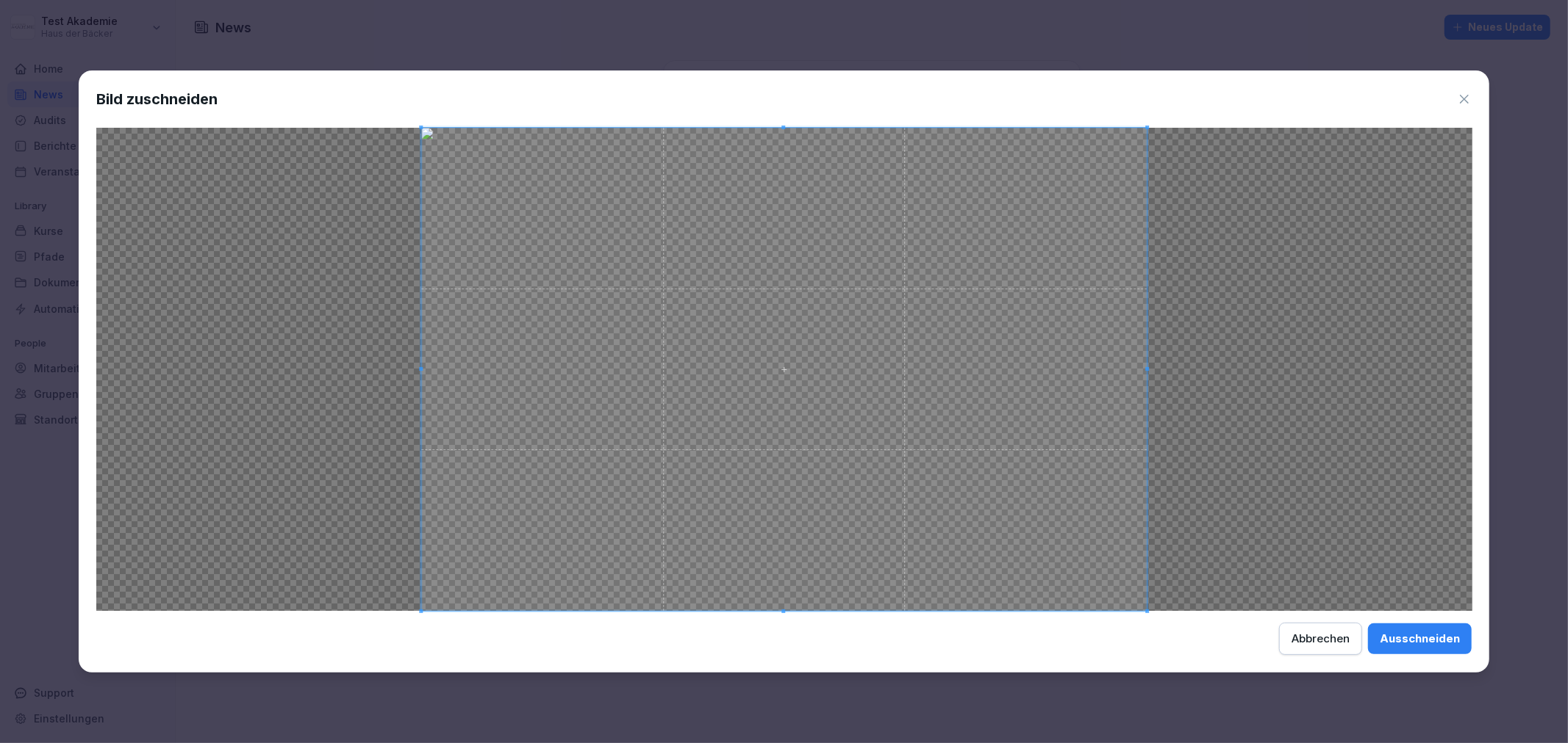
click at [1455, 636] on div "Ausschneiden" at bounding box center [1420, 639] width 80 height 16
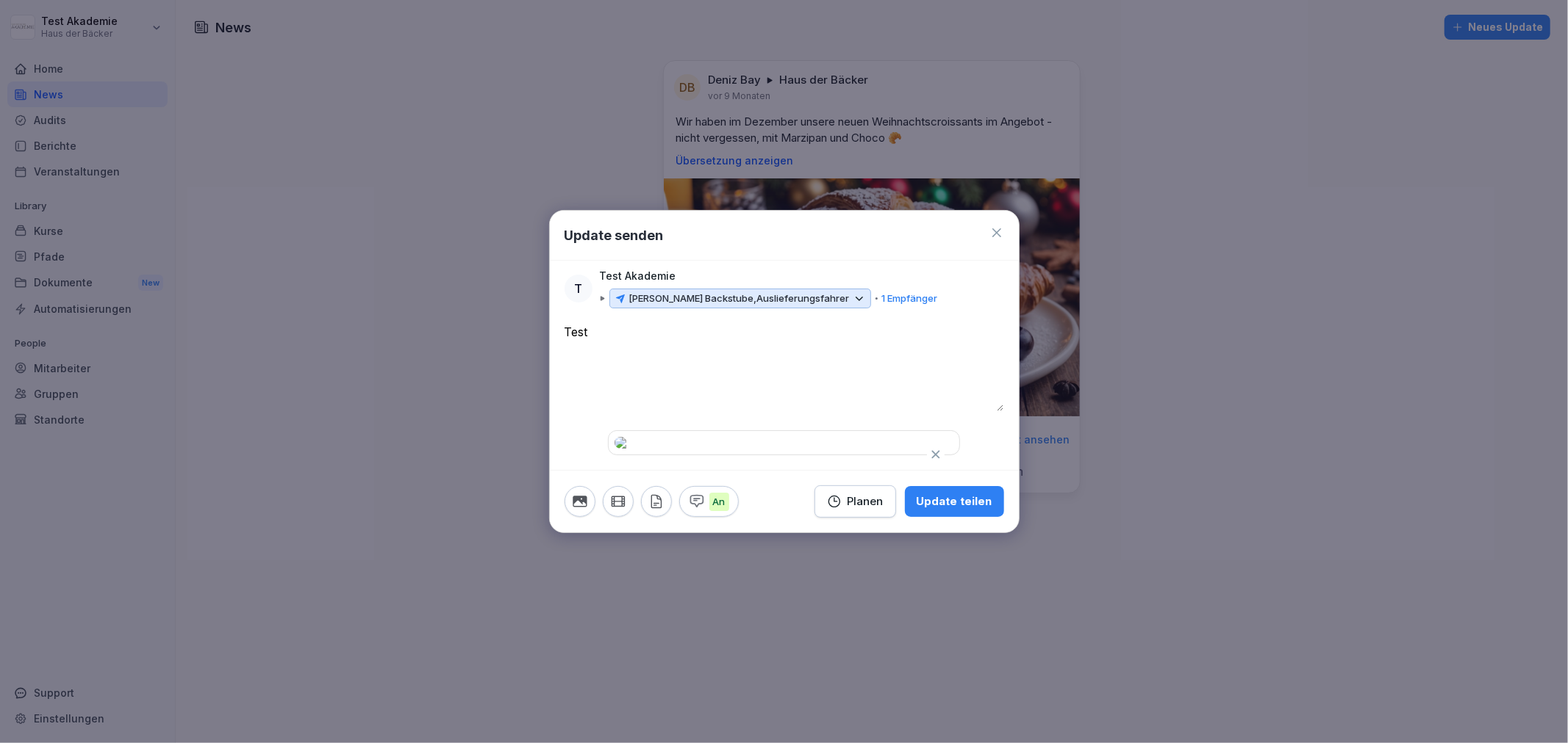
click at [719, 323] on textarea "****" at bounding box center [784, 367] width 439 height 89
click at [802, 292] on p "[PERSON_NAME] Backstube, Auslieferungsfahrer" at bounding box center [740, 299] width 220 height 15
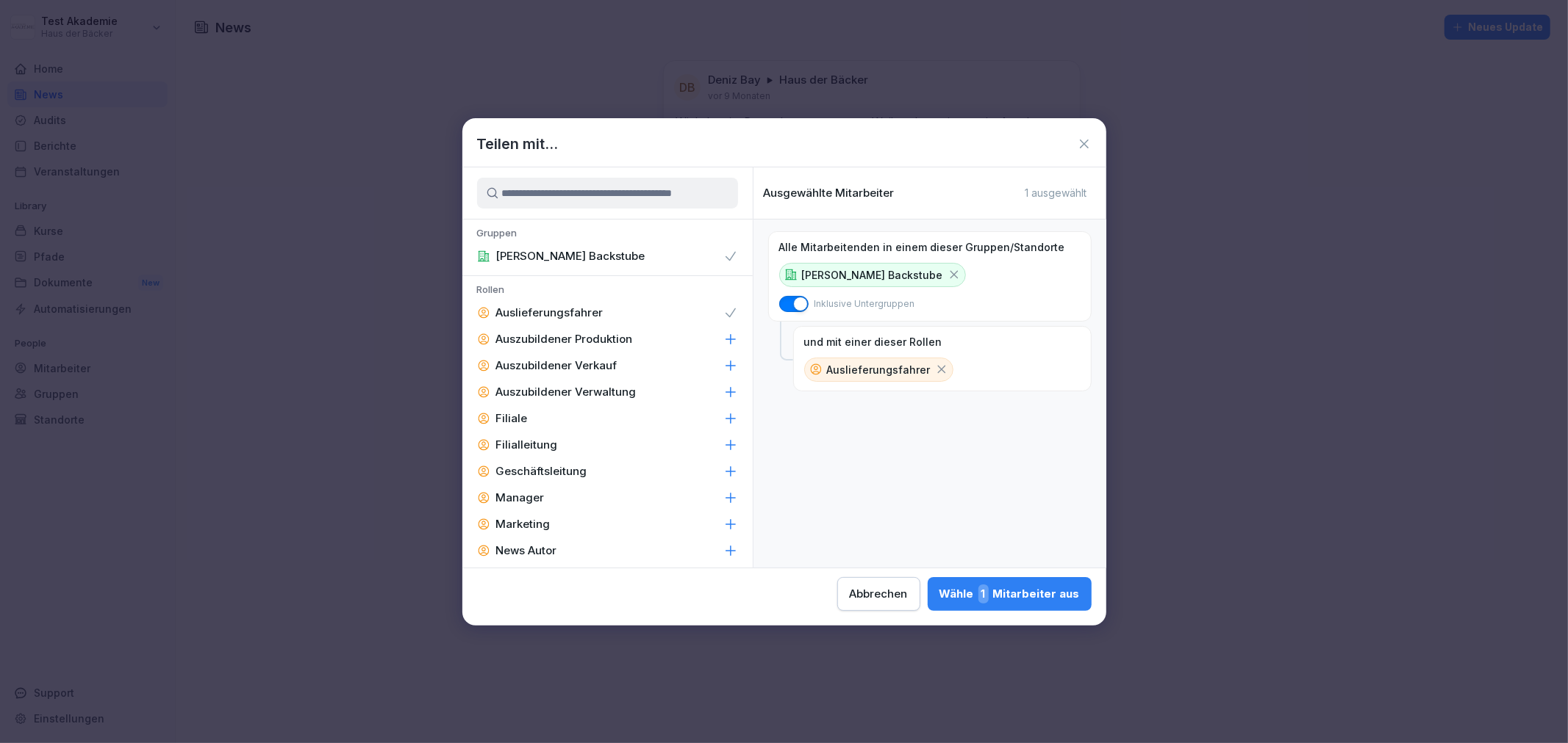
click at [1076, 143] on icon at bounding box center [1084, 144] width 15 height 15
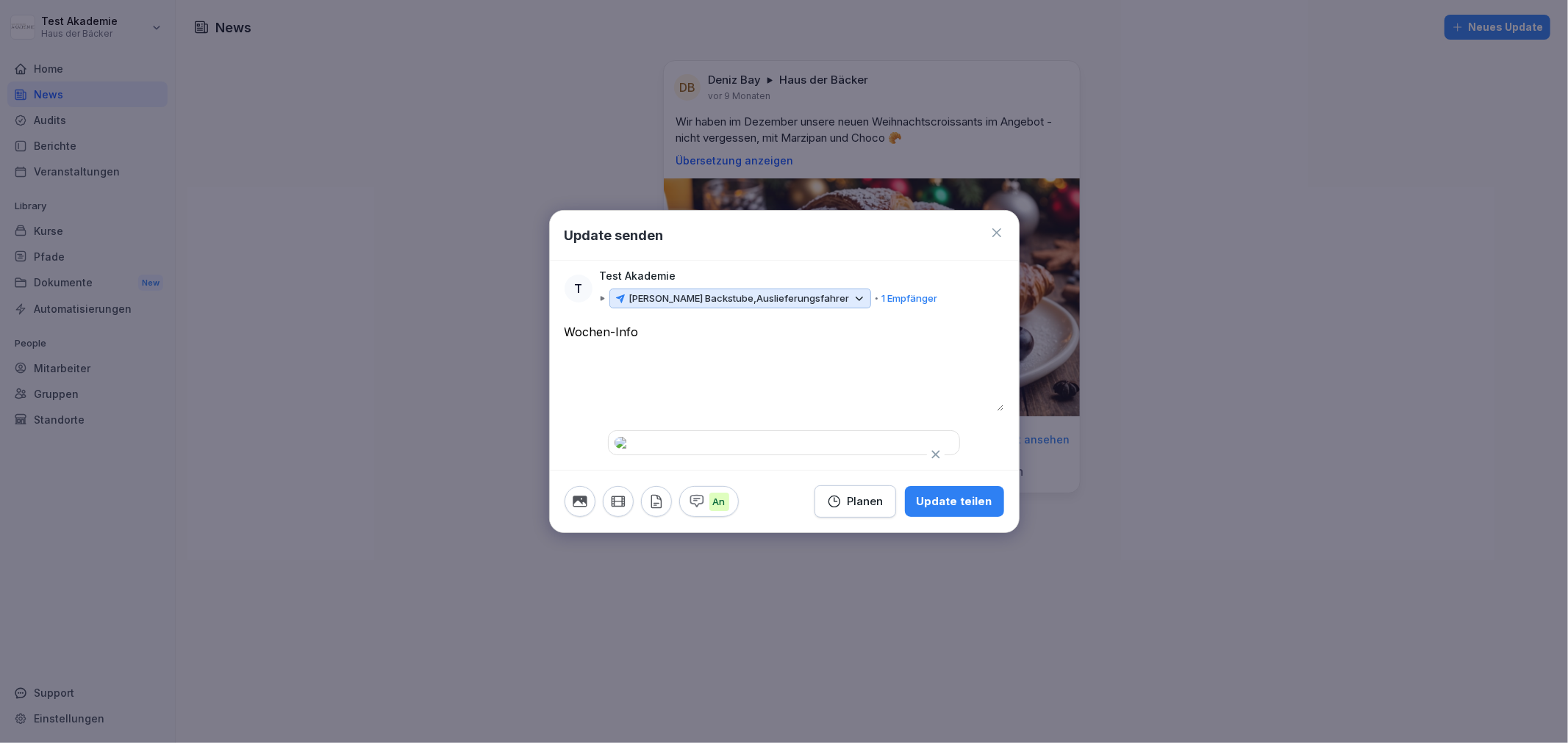
click at [707, 323] on textarea "**********" at bounding box center [784, 367] width 439 height 89
drag, startPoint x: 654, startPoint y: 230, endPoint x: 498, endPoint y: 216, distance: 156.6
click at [498, 216] on body "**********" at bounding box center [784, 371] width 1568 height 743
type textarea "****"
click at [953, 510] on div "Update teilen" at bounding box center [954, 502] width 76 height 16
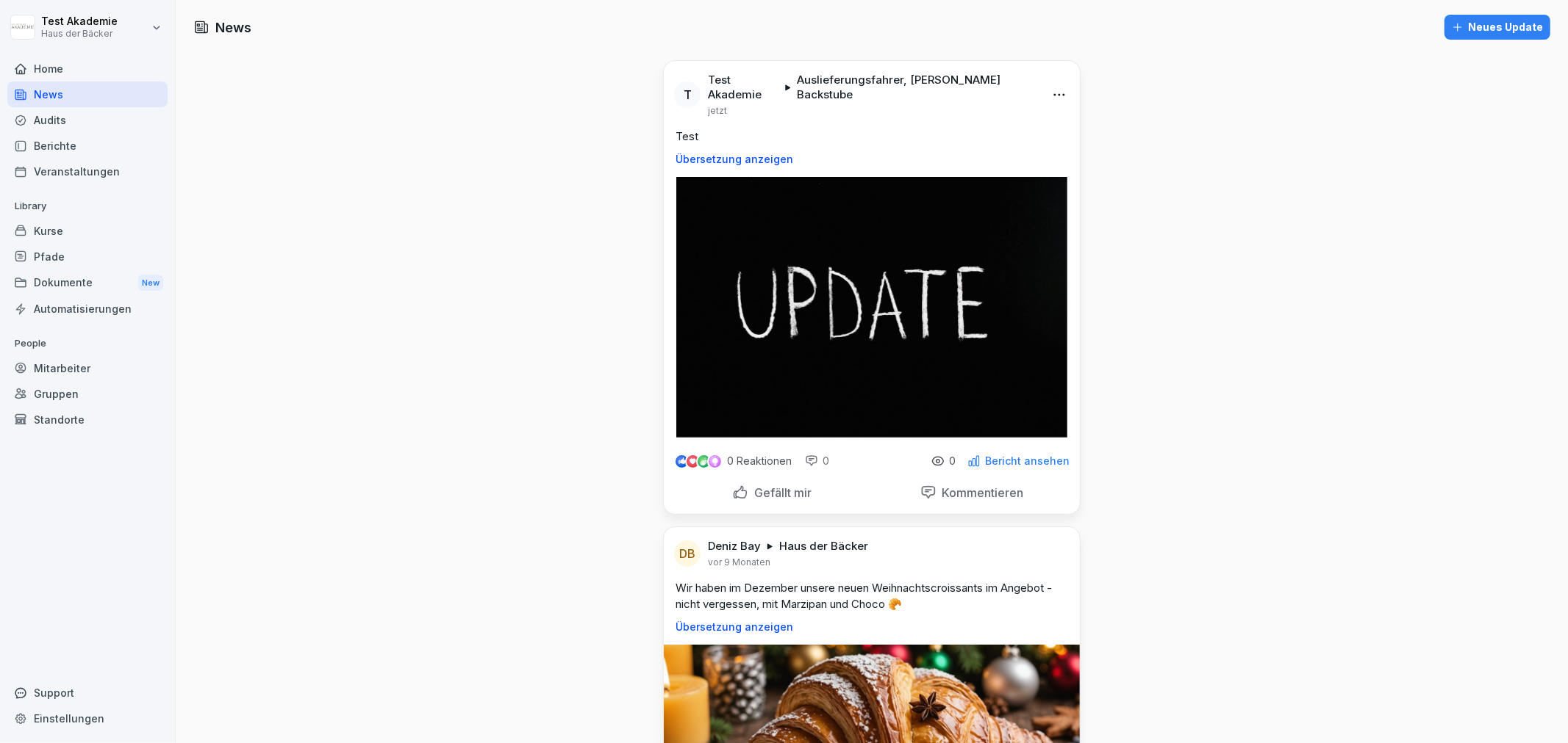
click at [113, 68] on div "Home" at bounding box center [88, 69] width 160 height 26
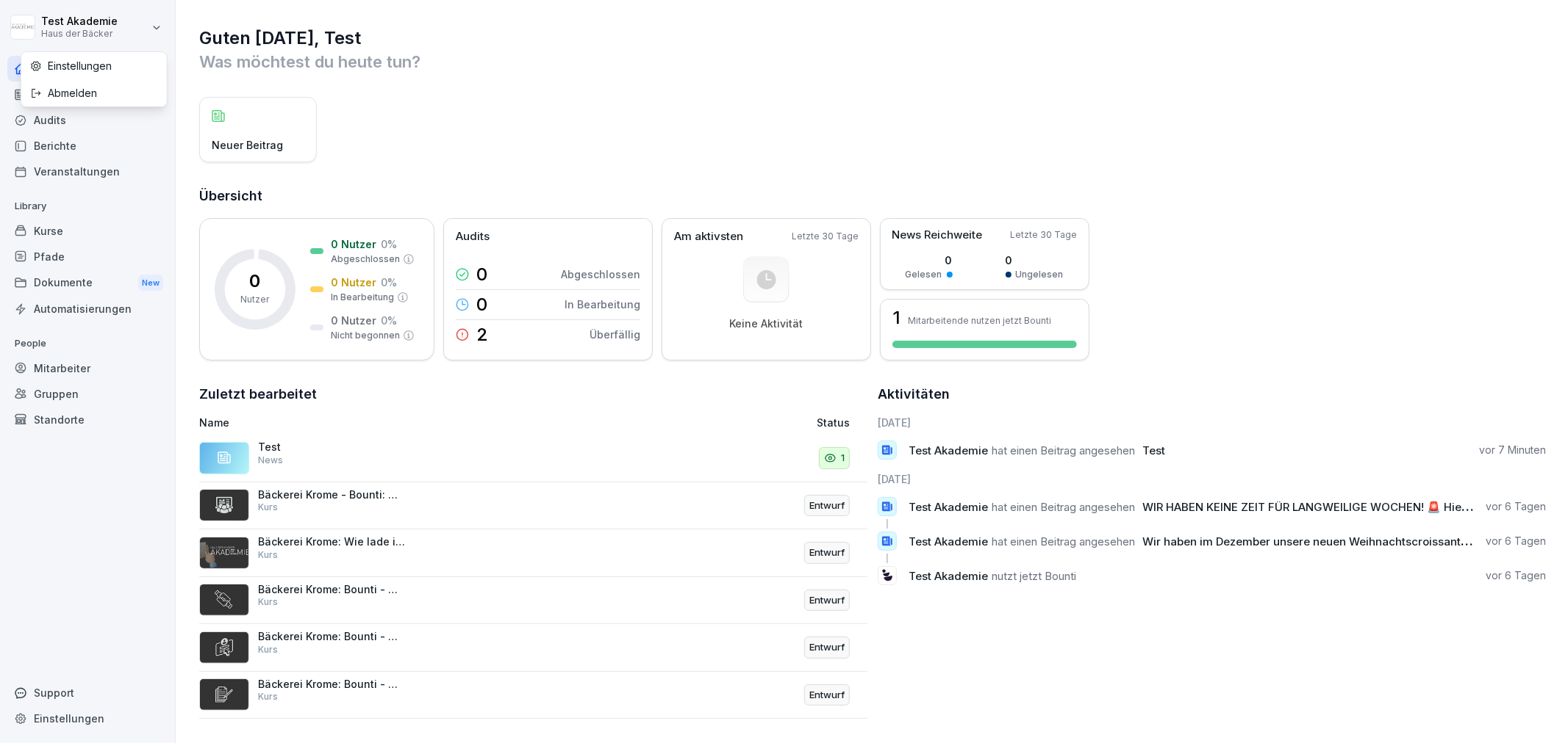
click at [106, 21] on html "Test Akademie Haus der Bäcker Home News Audits Berichte Veranstaltungen Library…" at bounding box center [784, 371] width 1568 height 743
click at [106, 94] on div "Abmelden" at bounding box center [94, 92] width 146 height 27
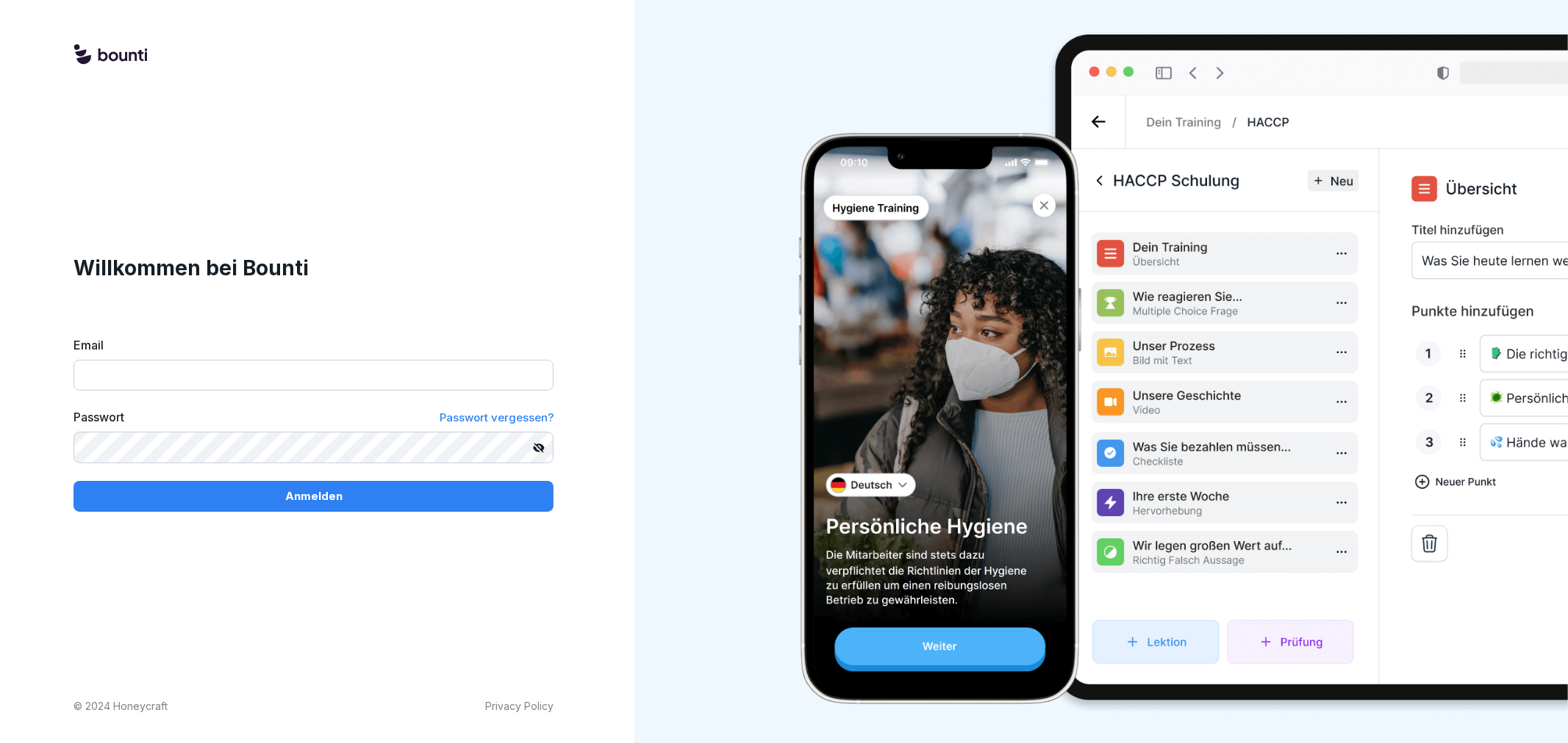
click at [272, 357] on div "Email" at bounding box center [313, 364] width 480 height 54
click at [115, 378] on input "Email" at bounding box center [313, 375] width 480 height 31
type input "*"
click at [232, 364] on input "Email" at bounding box center [313, 375] width 480 height 31
paste input "**********"
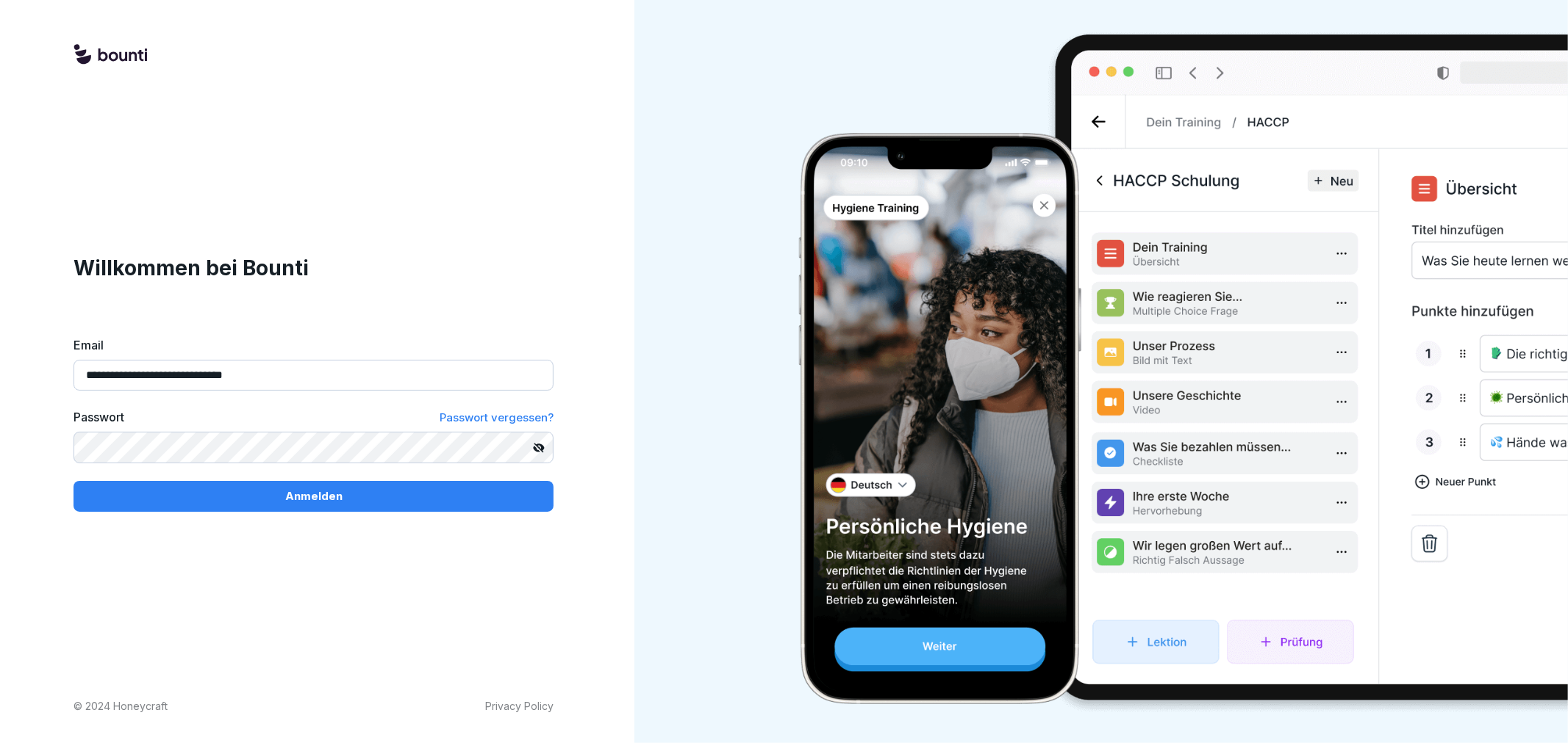
type input "**********"
click at [397, 492] on div "Anmelden" at bounding box center [312, 496] width 456 height 16
click at [74, 481] on button "Anmelden" at bounding box center [313, 496] width 480 height 31
